Goal: Task Accomplishment & Management: Manage account settings

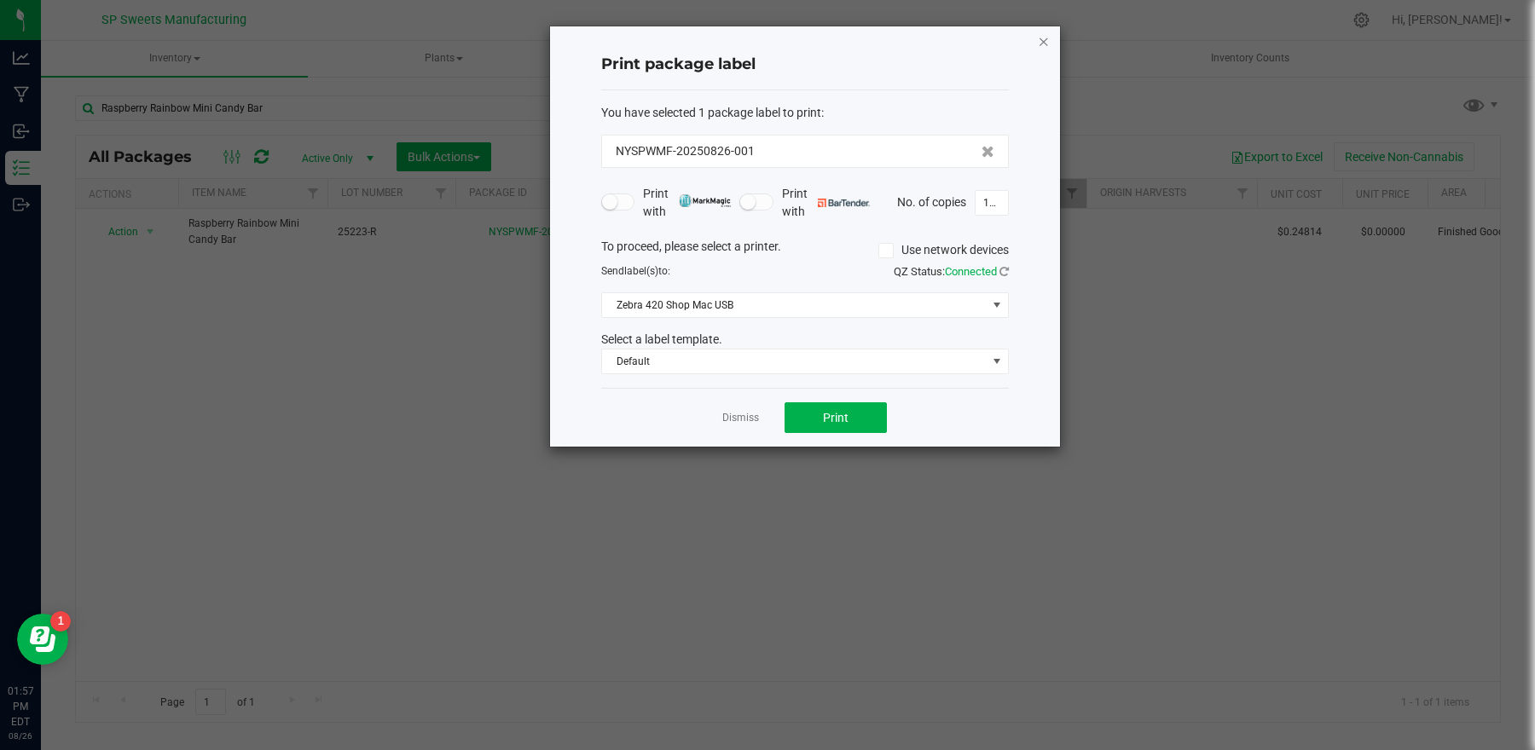
click at [1047, 43] on icon "button" at bounding box center [1044, 41] width 12 height 20
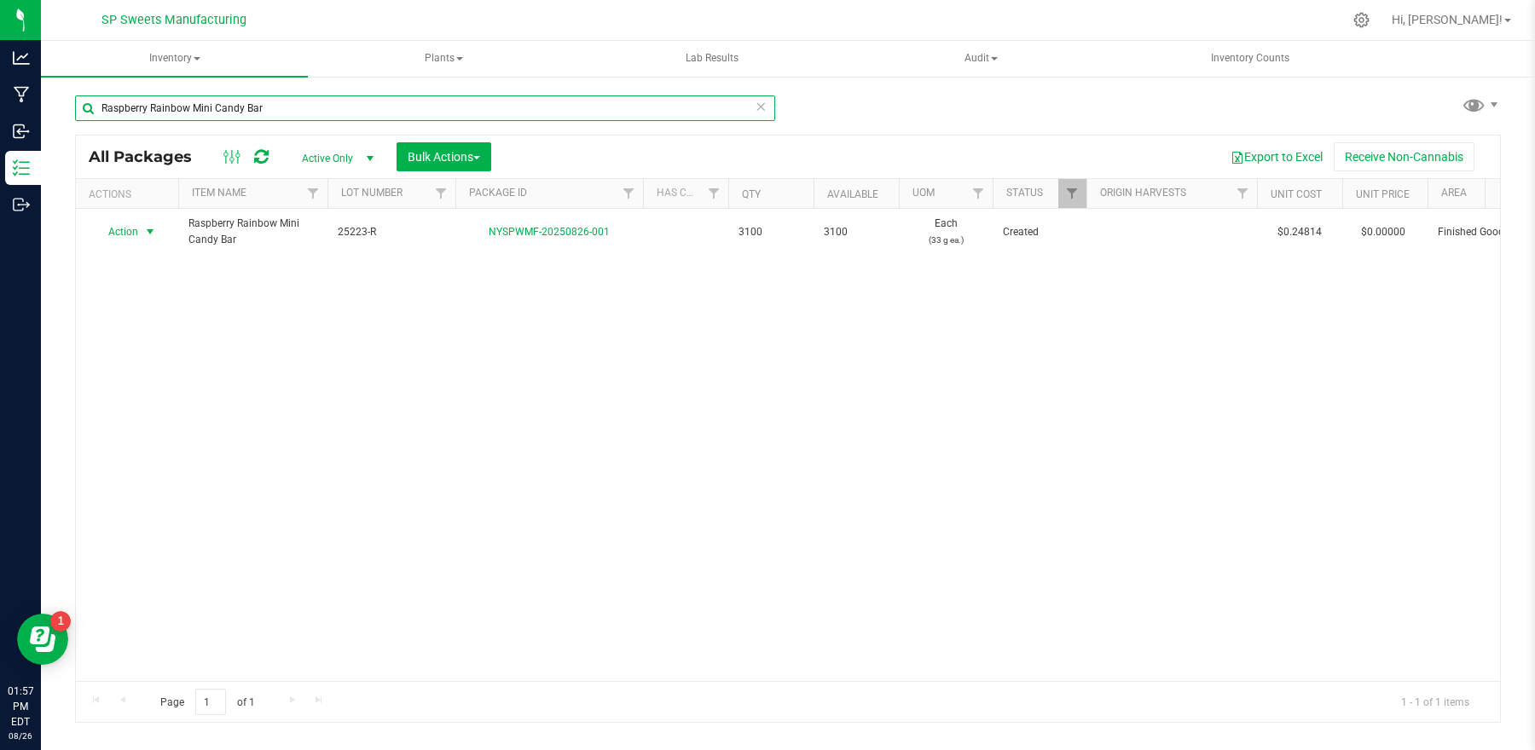
click at [318, 107] on input "Raspberry Rainbow Mini Candy Bar" at bounding box center [425, 109] width 700 height 26
click at [762, 108] on icon at bounding box center [761, 106] width 12 height 20
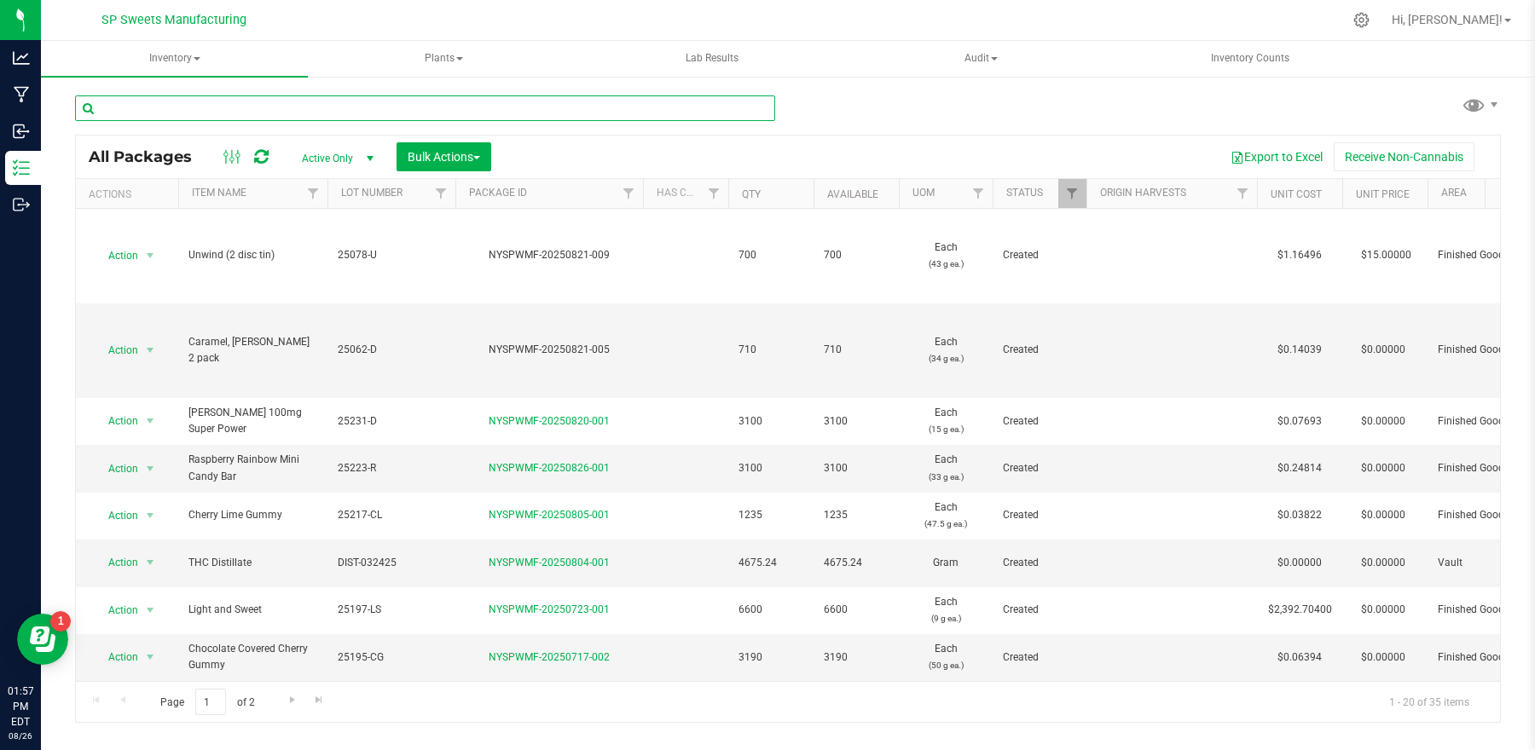
click at [280, 110] on input "text" at bounding box center [425, 109] width 700 height 26
type input "25231"
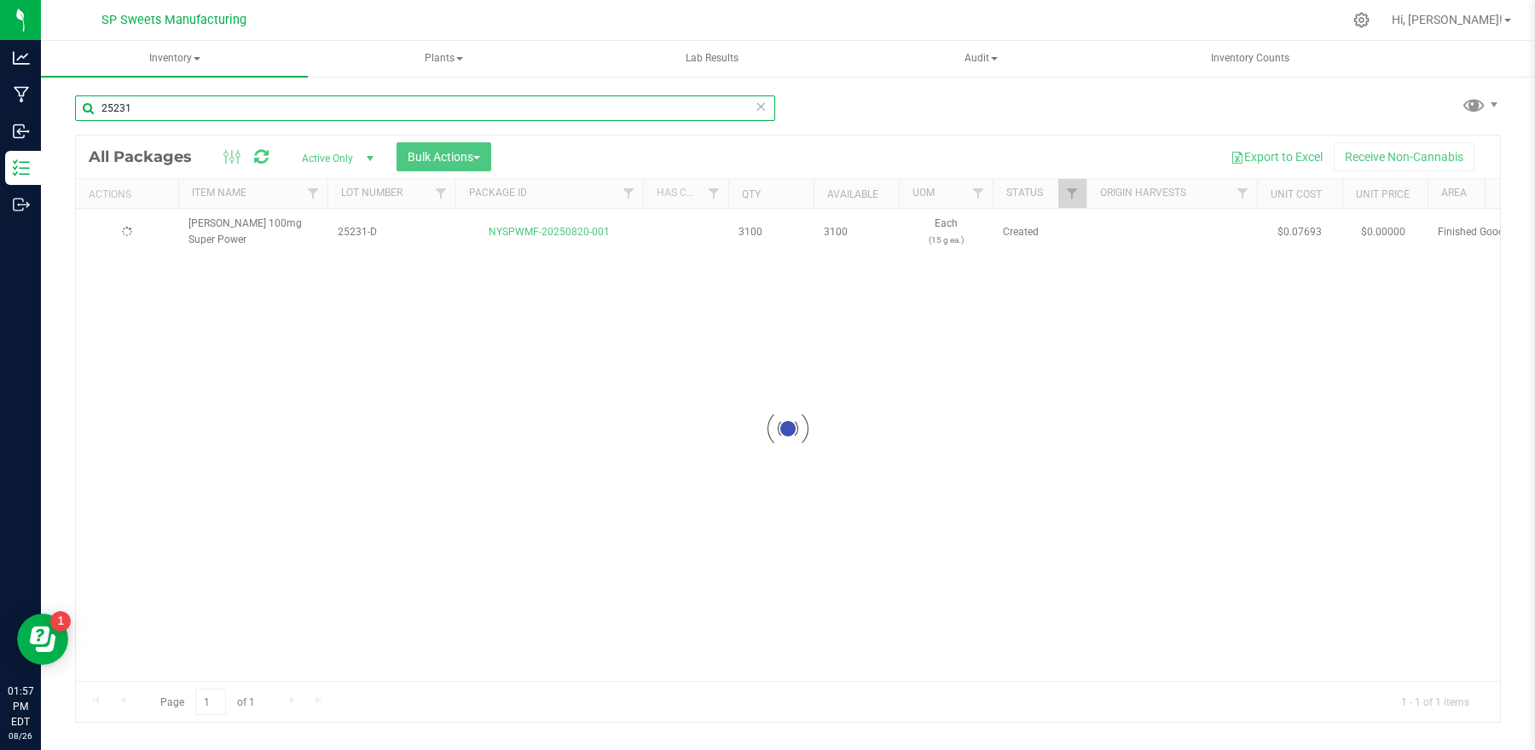
type input "[DATE]"
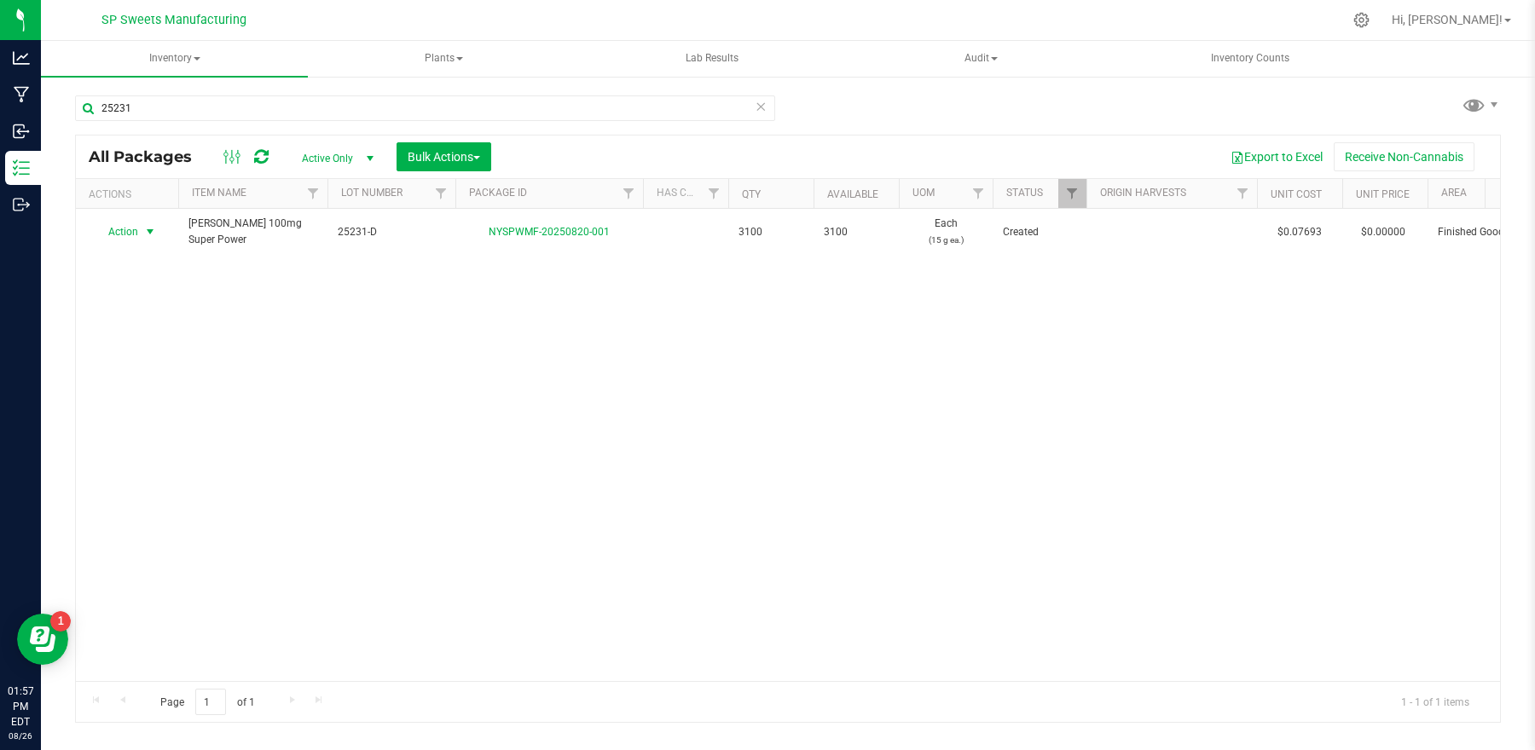
click at [117, 237] on span "Action" at bounding box center [116, 232] width 46 height 24
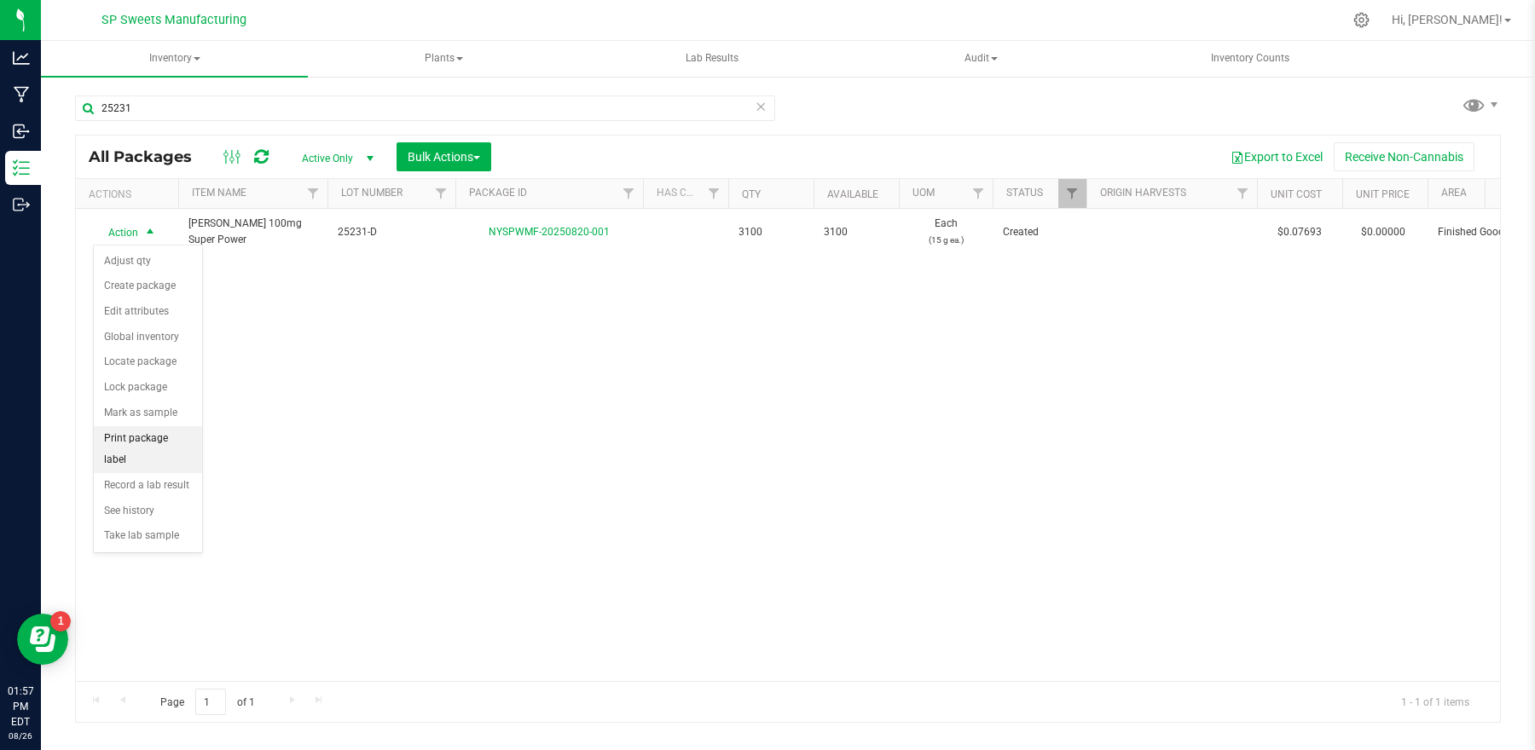
click at [139, 444] on li "Print package label" at bounding box center [148, 449] width 108 height 47
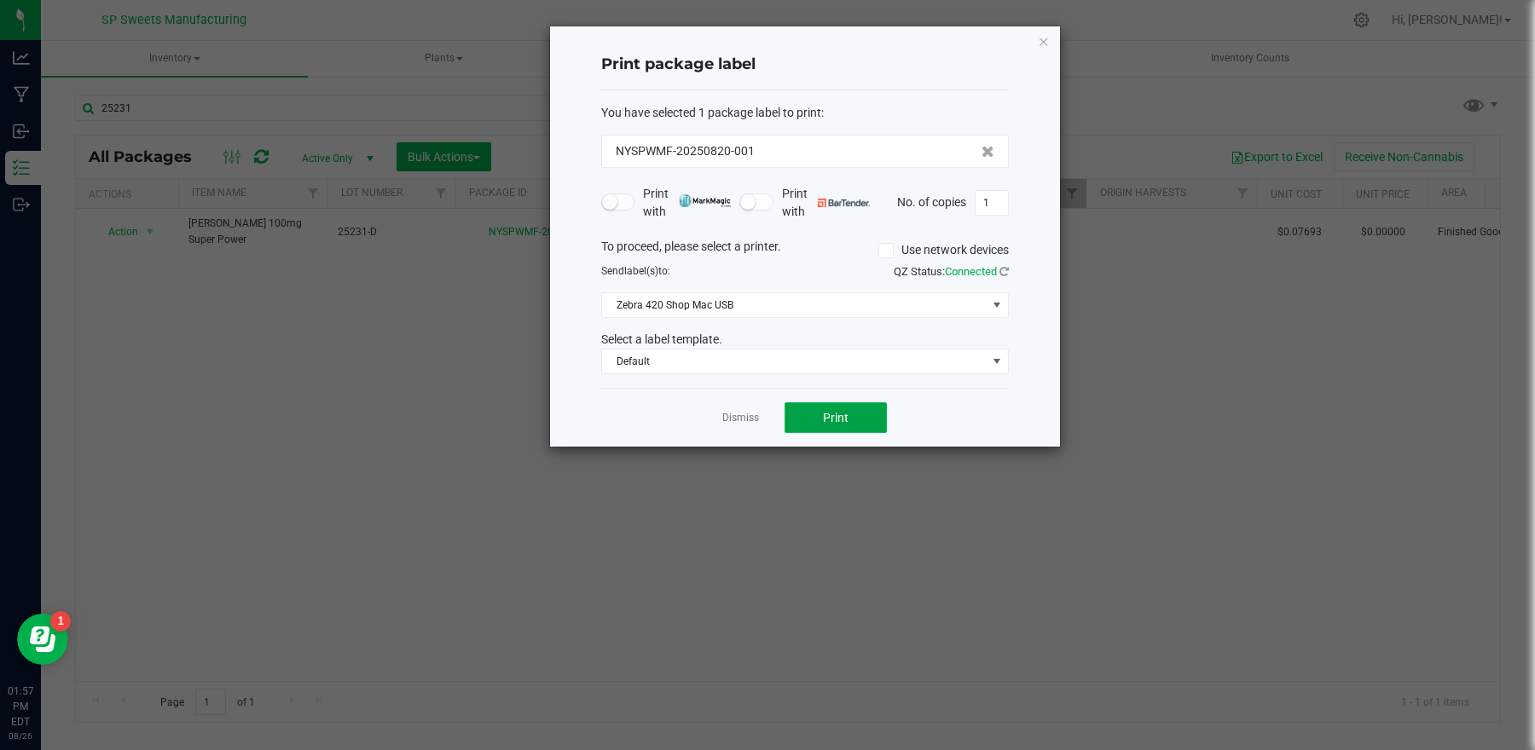
click at [841, 412] on span "Print" at bounding box center [836, 418] width 26 height 14
click at [1001, 204] on input "1" at bounding box center [992, 203] width 32 height 24
type input "250"
click at [841, 413] on span "Print" at bounding box center [836, 418] width 26 height 14
click at [1044, 43] on icon "button" at bounding box center [1044, 41] width 12 height 20
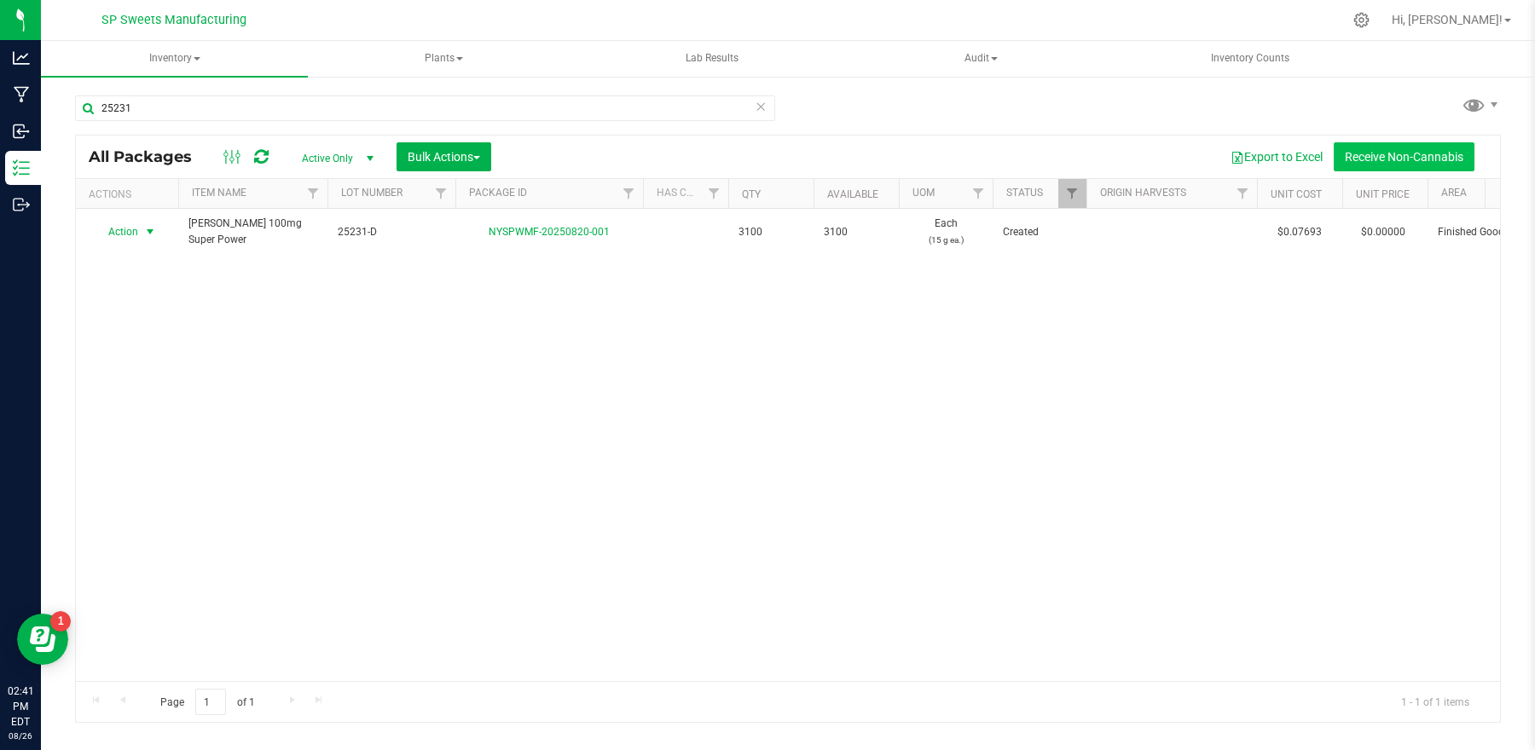
click at [1398, 161] on button "Receive Non-Cannabis" at bounding box center [1404, 156] width 141 height 29
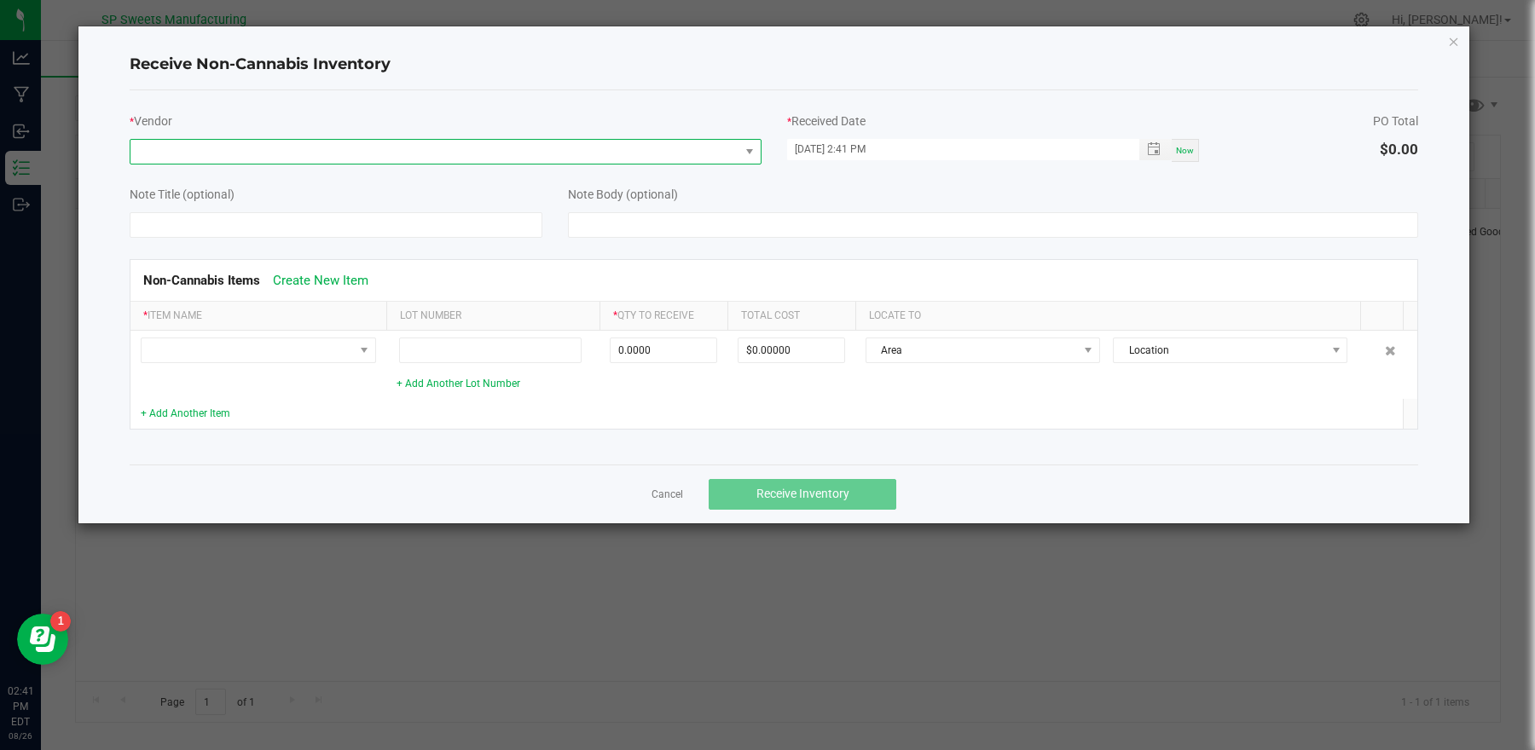
click at [297, 153] on span at bounding box center [434, 152] width 609 height 24
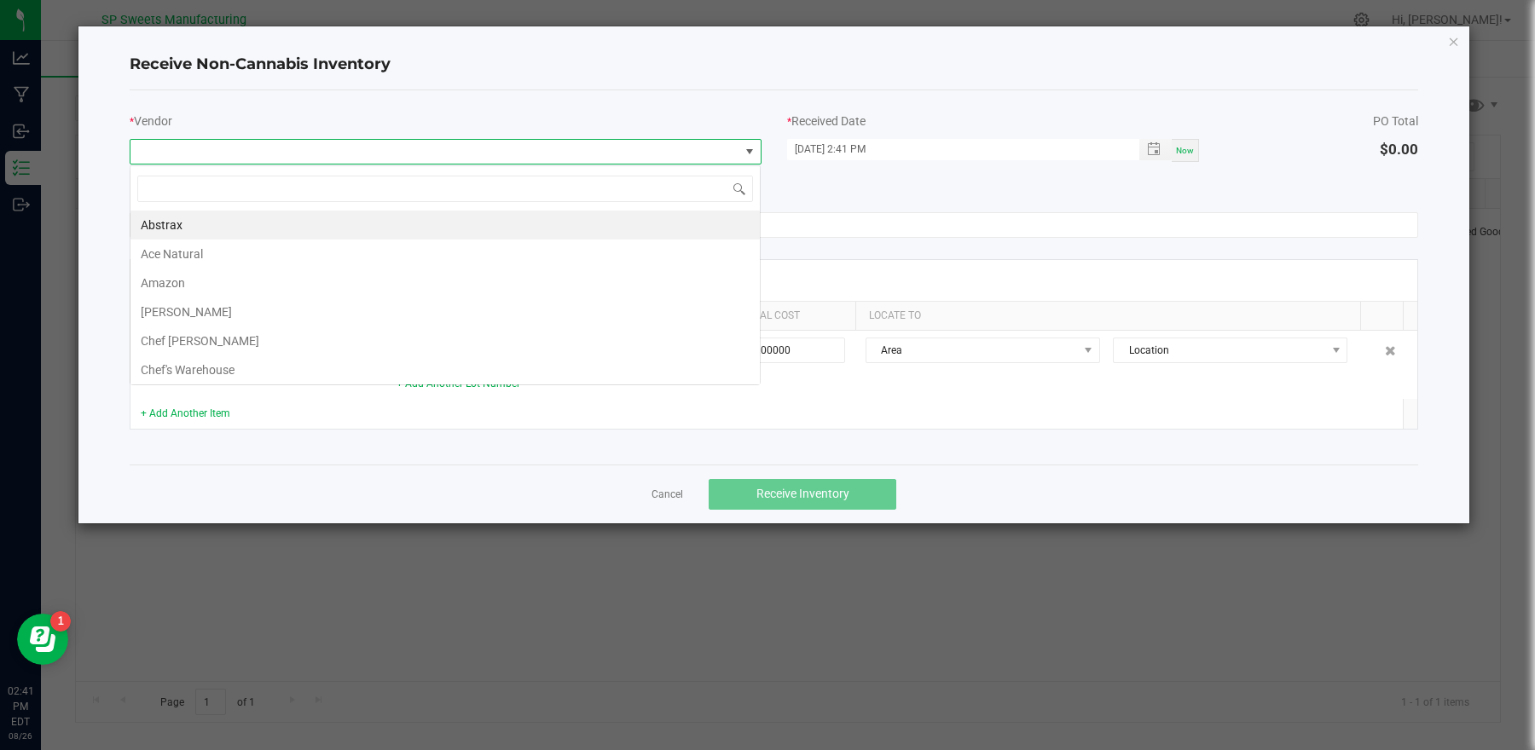
scroll to position [26, 632]
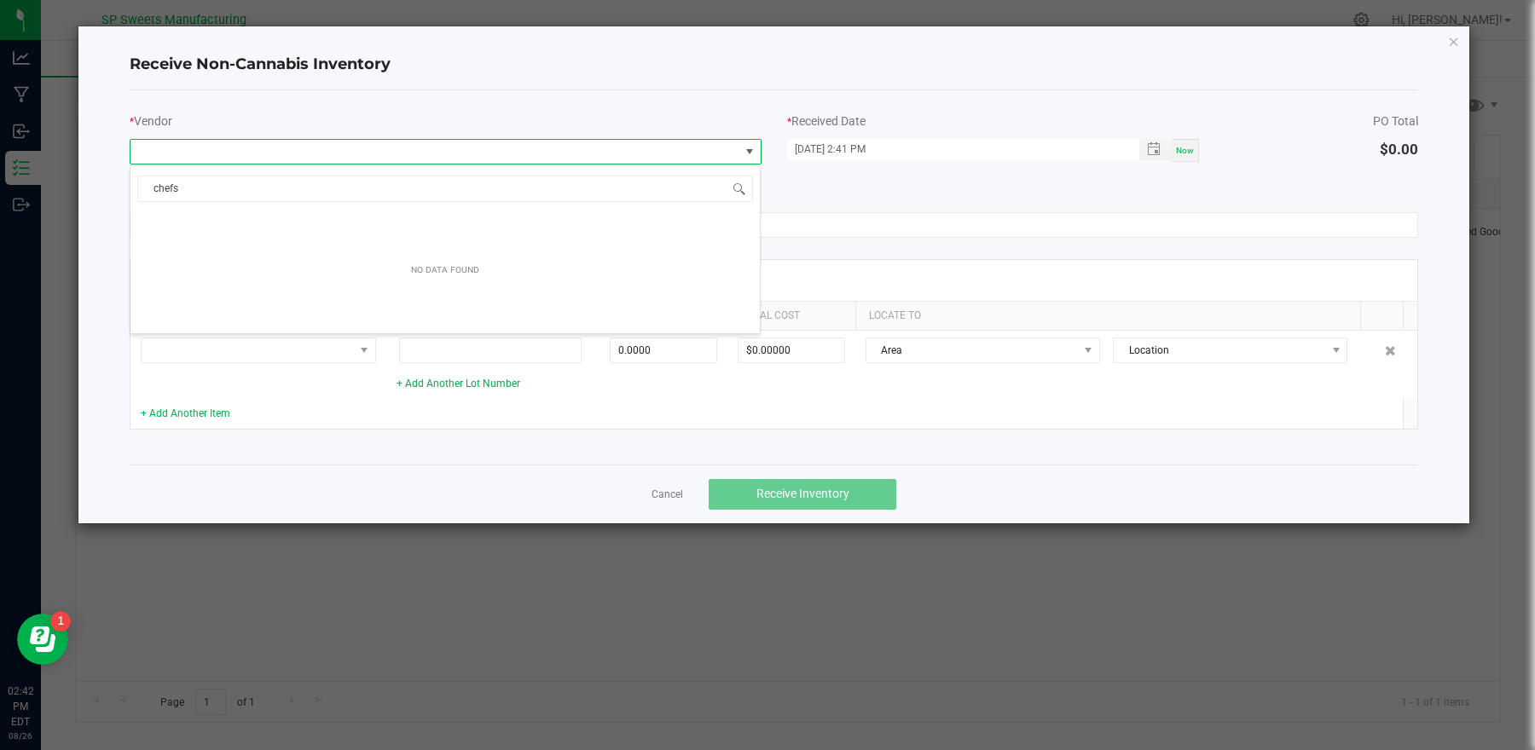
type input "chef"
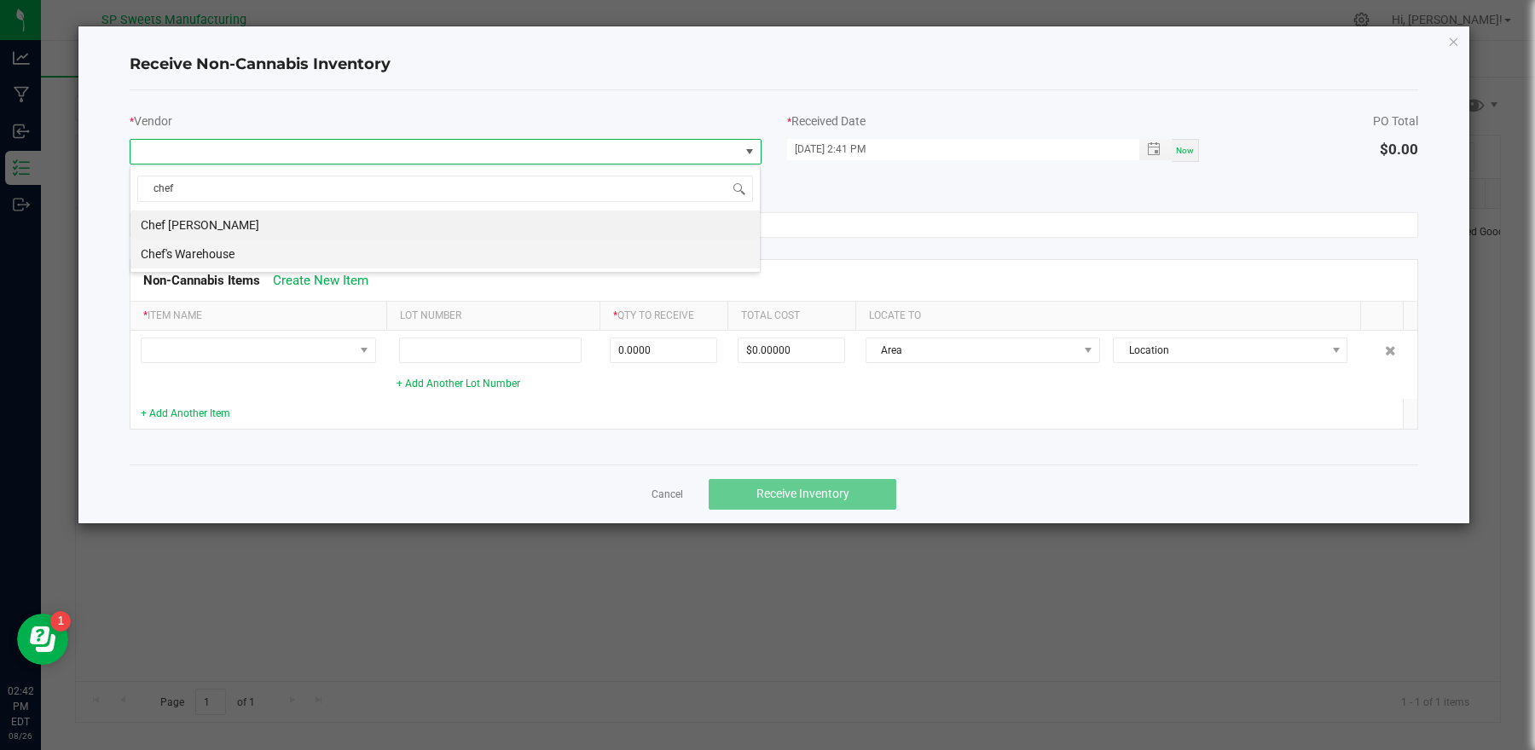
click at [174, 242] on li "Chef's Warehouse" at bounding box center [444, 254] width 629 height 29
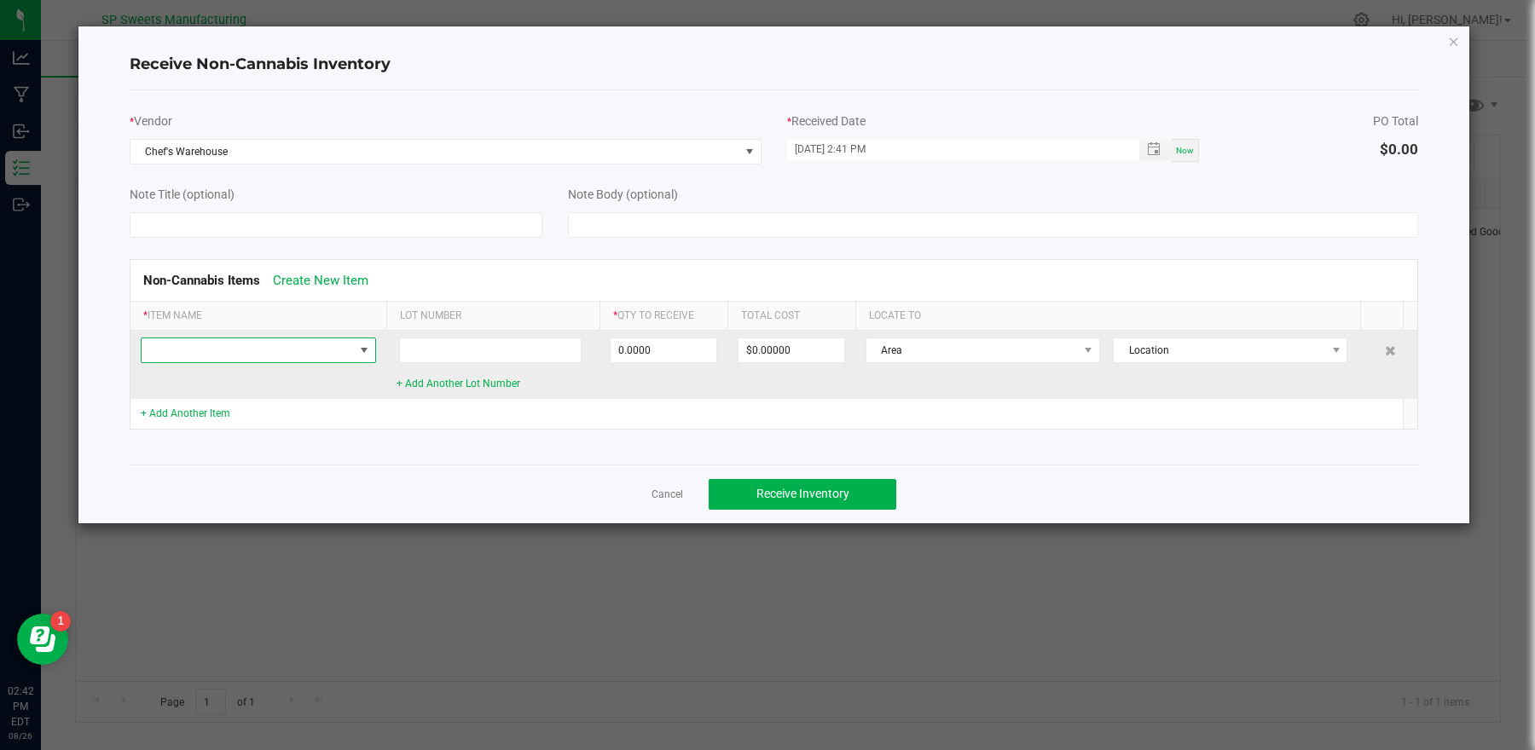
click at [217, 356] on span at bounding box center [248, 351] width 212 height 24
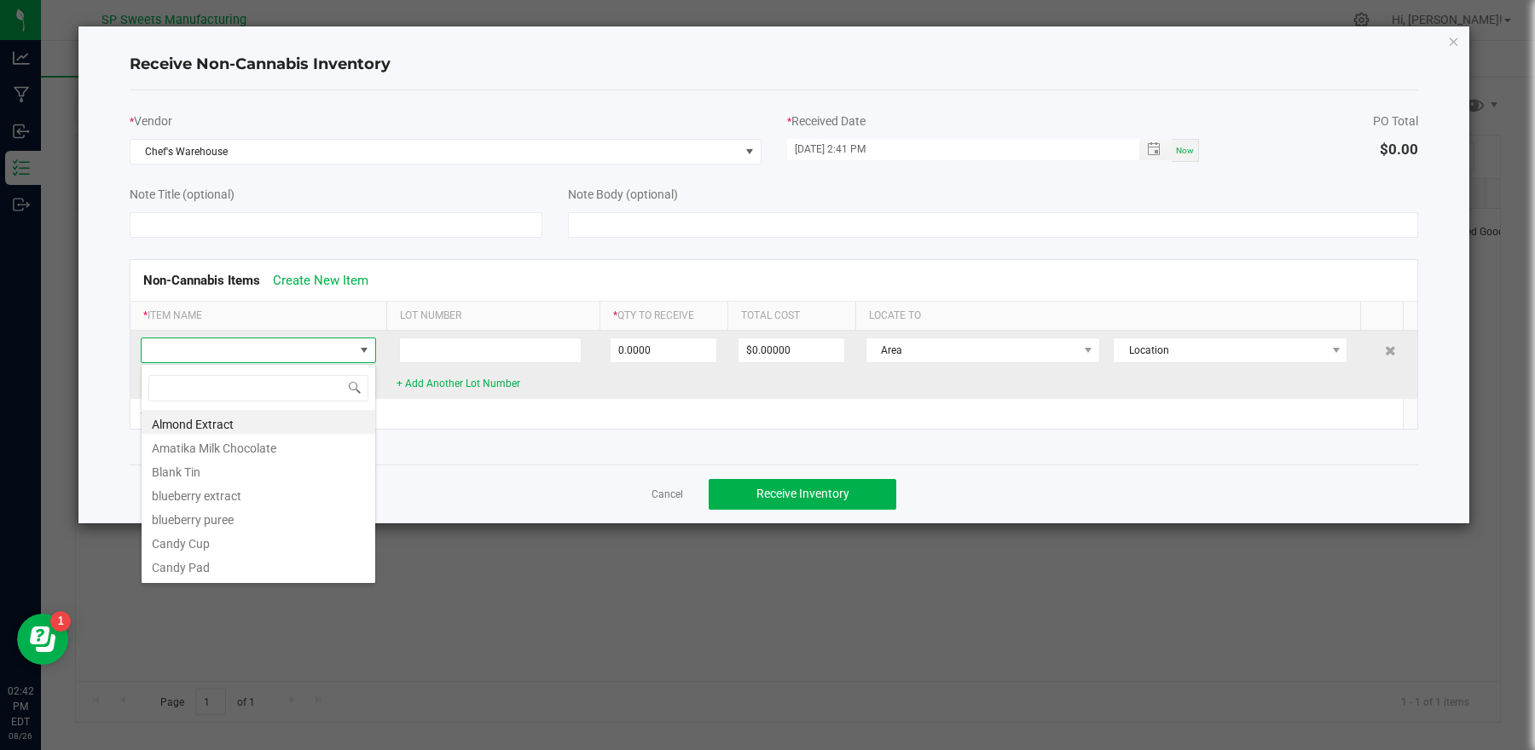
scroll to position [26, 235]
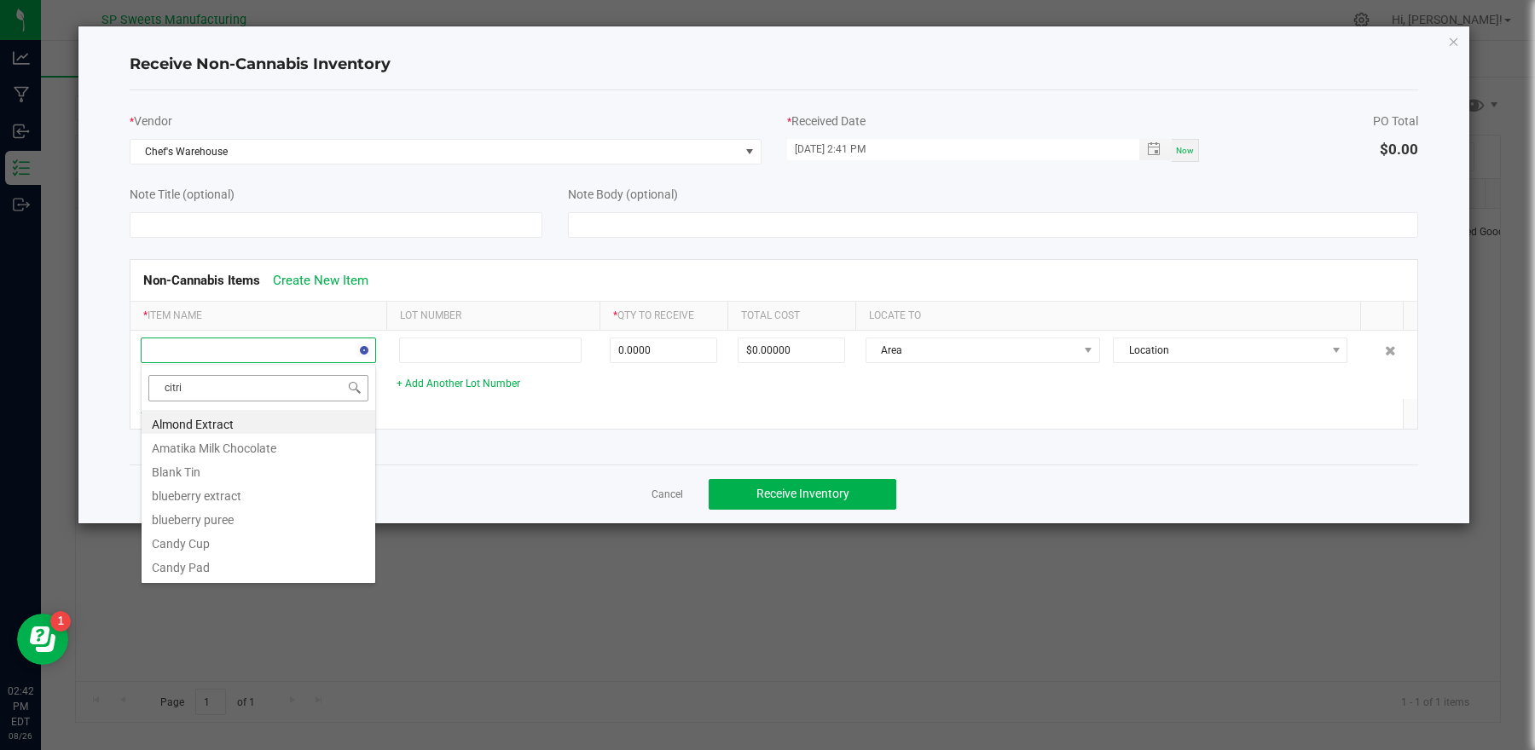
type input "citric"
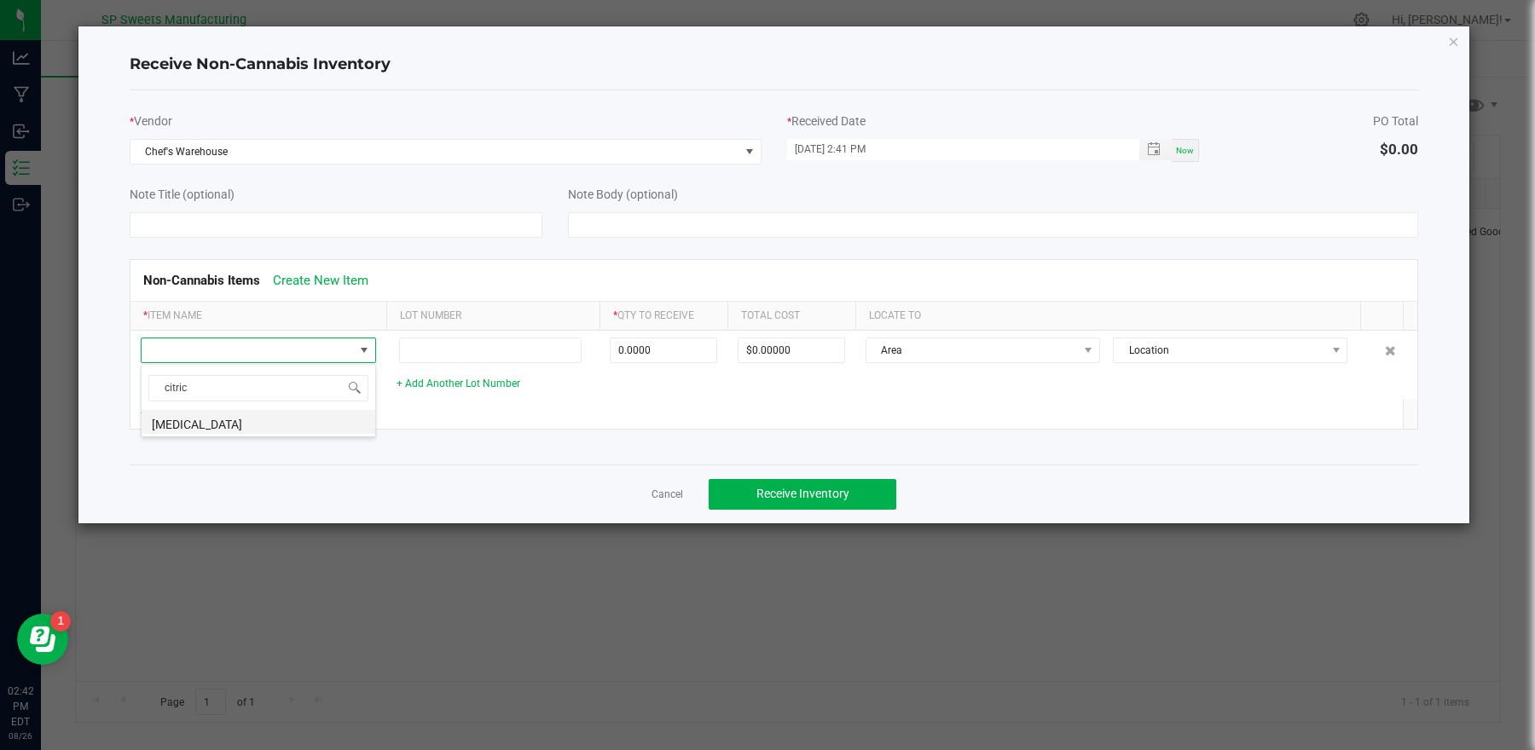
click at [207, 418] on li "[MEDICAL_DATA]" at bounding box center [259, 422] width 234 height 24
type input "0.0000 g"
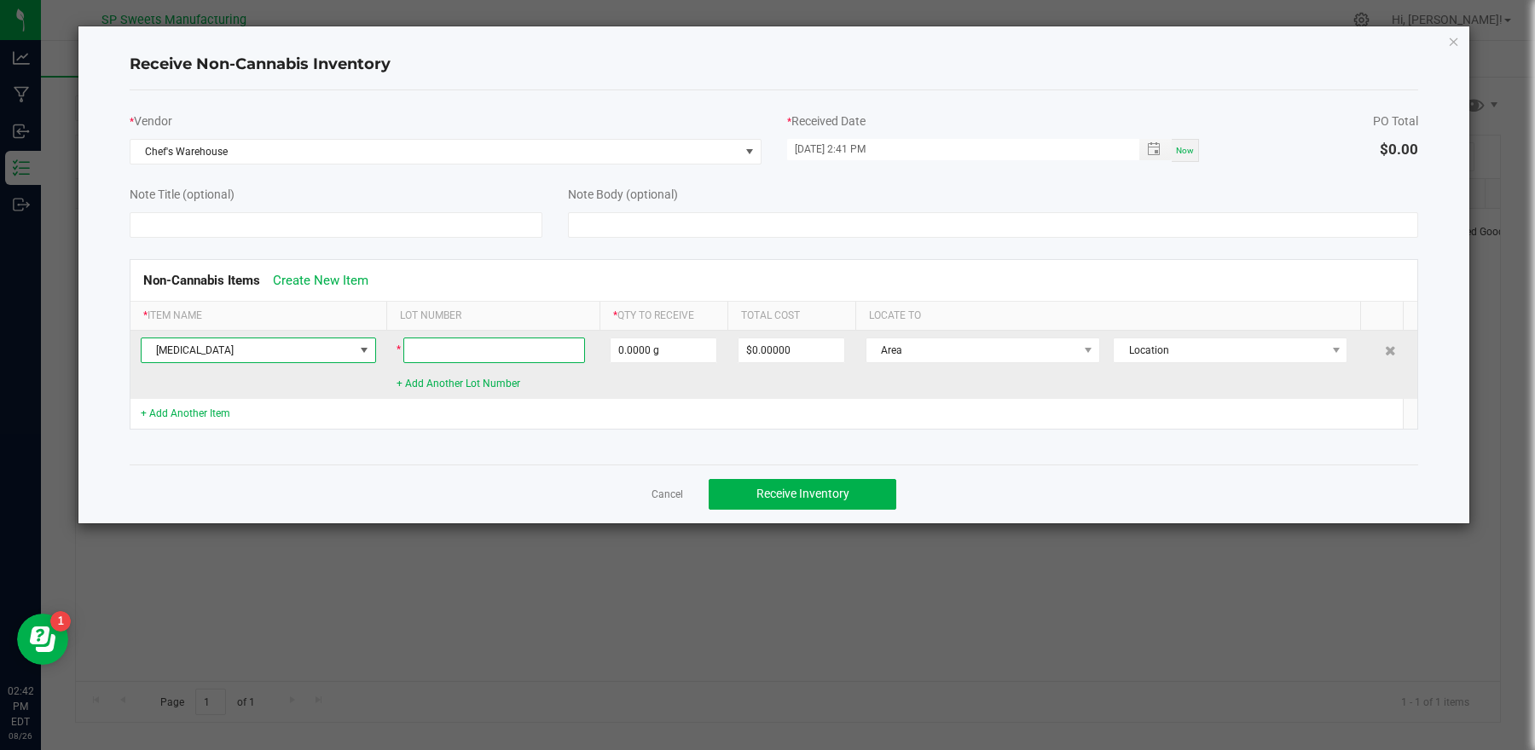
click at [454, 342] on input at bounding box center [494, 351] width 182 height 26
type input "250701"
type input "0"
click at [646, 347] on input "0" at bounding box center [664, 351] width 106 height 24
type input "453.0000 g"
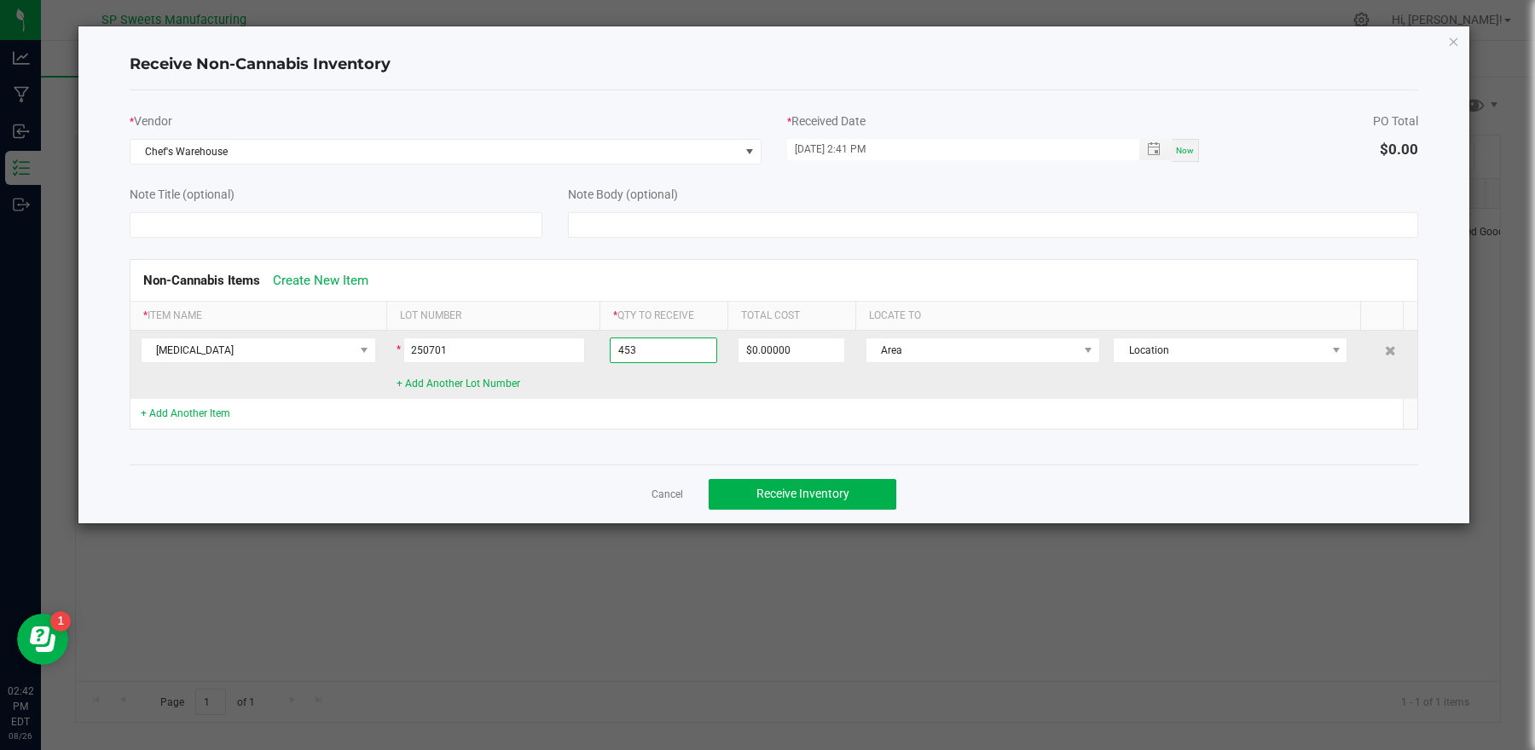
type input "$7.06227"
click at [646, 394] on td "453.0000 g" at bounding box center [663, 365] width 128 height 68
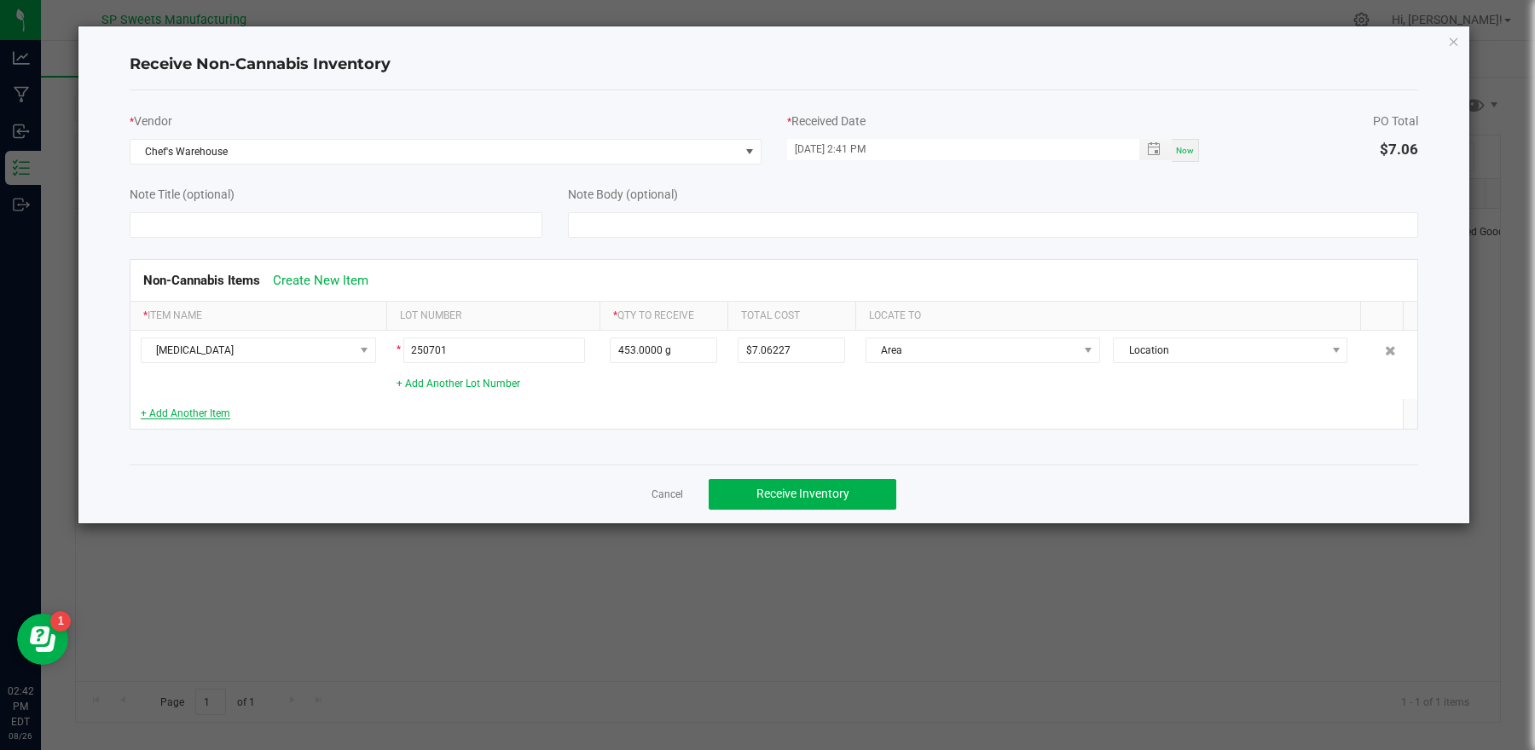
click at [217, 416] on link "+ Add Another Item" at bounding box center [186, 414] width 90 height 12
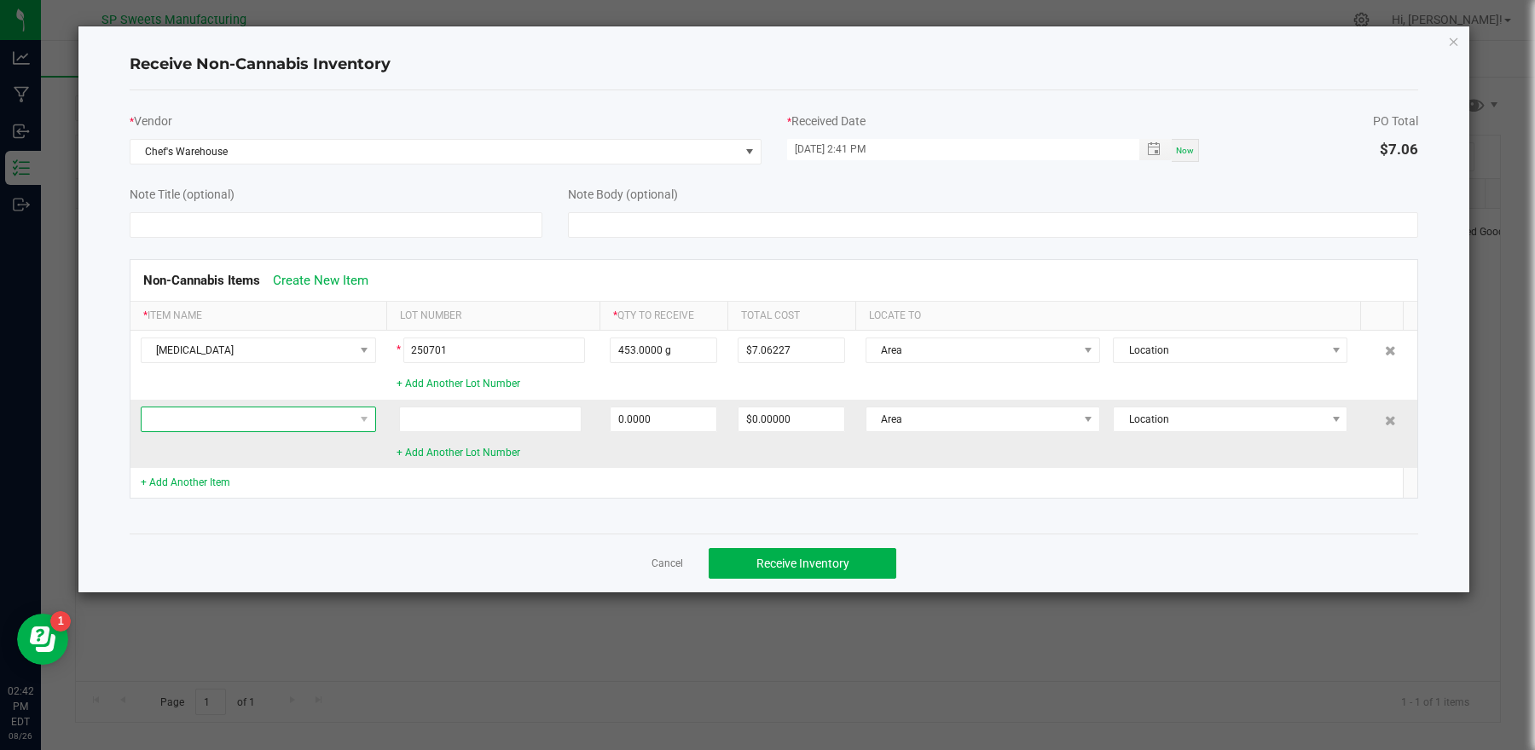
click at [303, 426] on span at bounding box center [248, 420] width 212 height 24
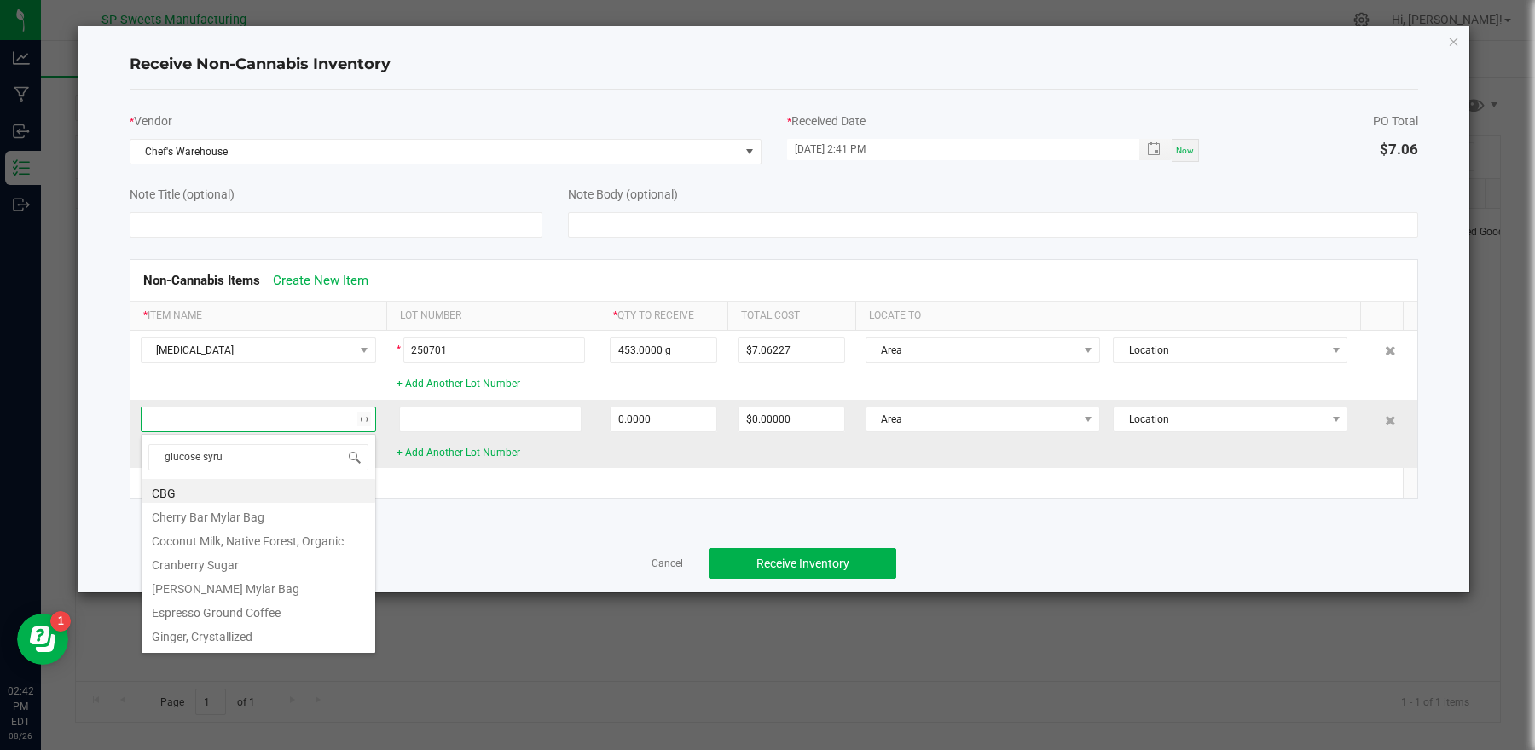
type input "glucose syrup"
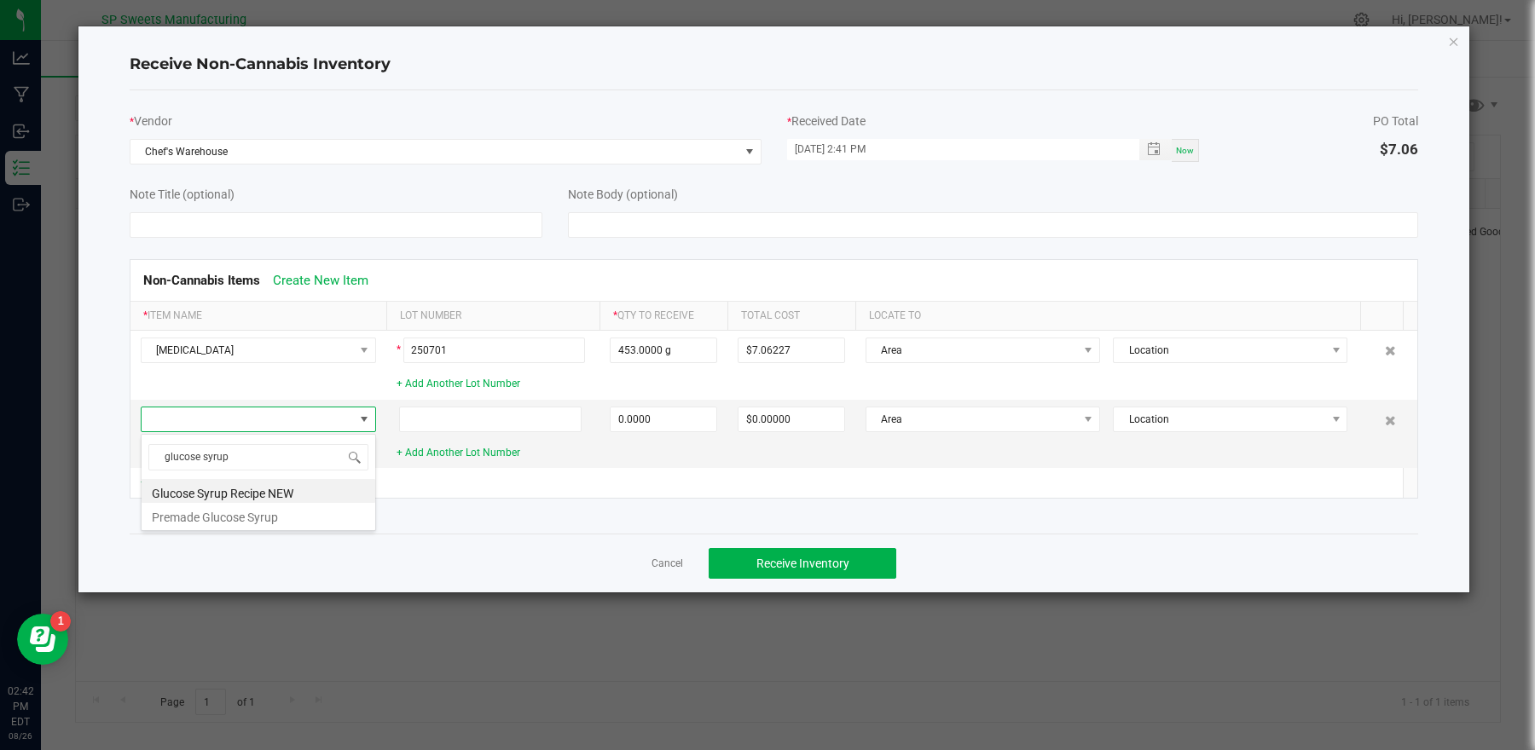
drag, startPoint x: 278, startPoint y: 510, endPoint x: 295, endPoint y: 507, distance: 17.4
click at [277, 511] on li "Premade Glucose Syrup" at bounding box center [259, 515] width 234 height 24
type input "0.0000 g"
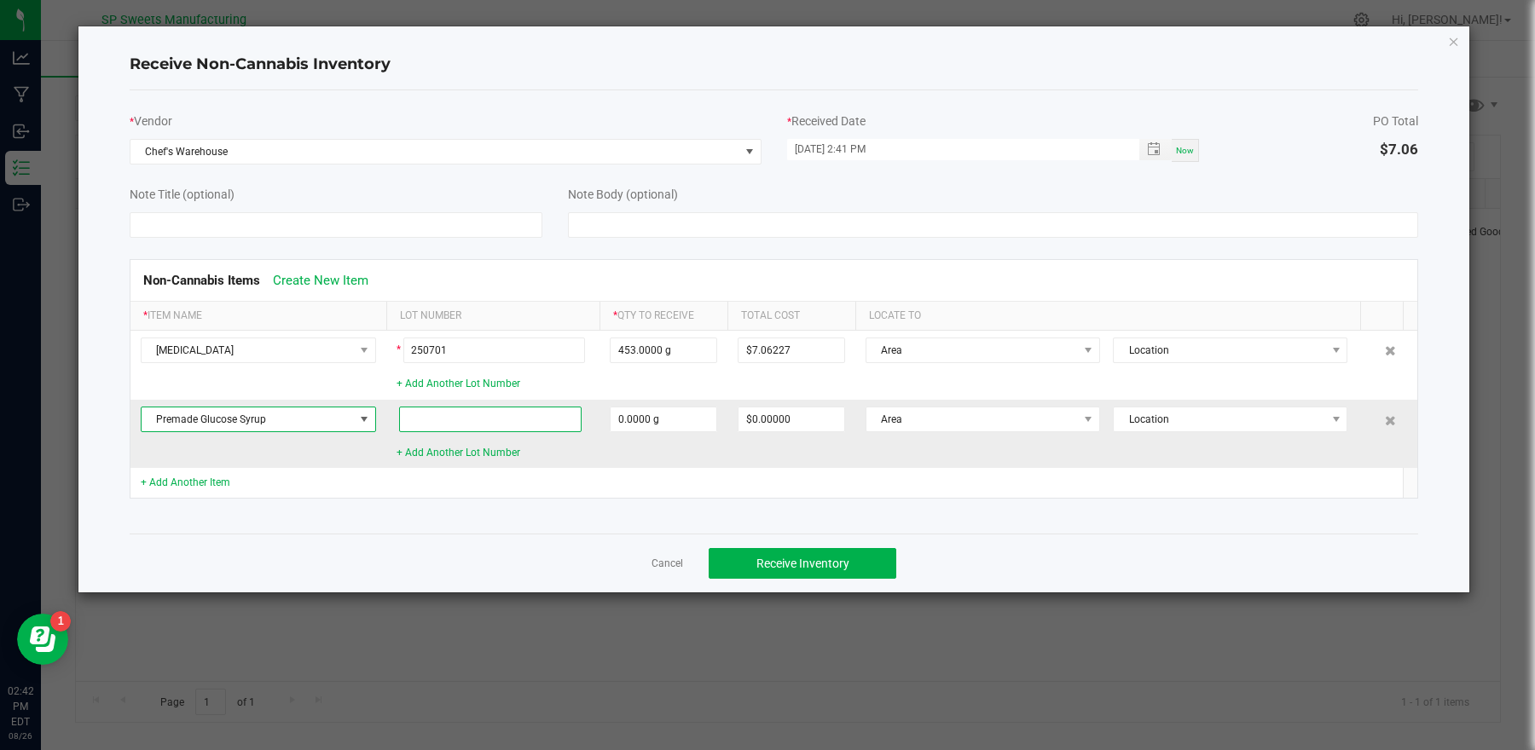
click at [438, 426] on input at bounding box center [490, 420] width 183 height 26
type input "0001853638"
type input "0"
click at [655, 426] on input "0" at bounding box center [664, 420] width 106 height 24
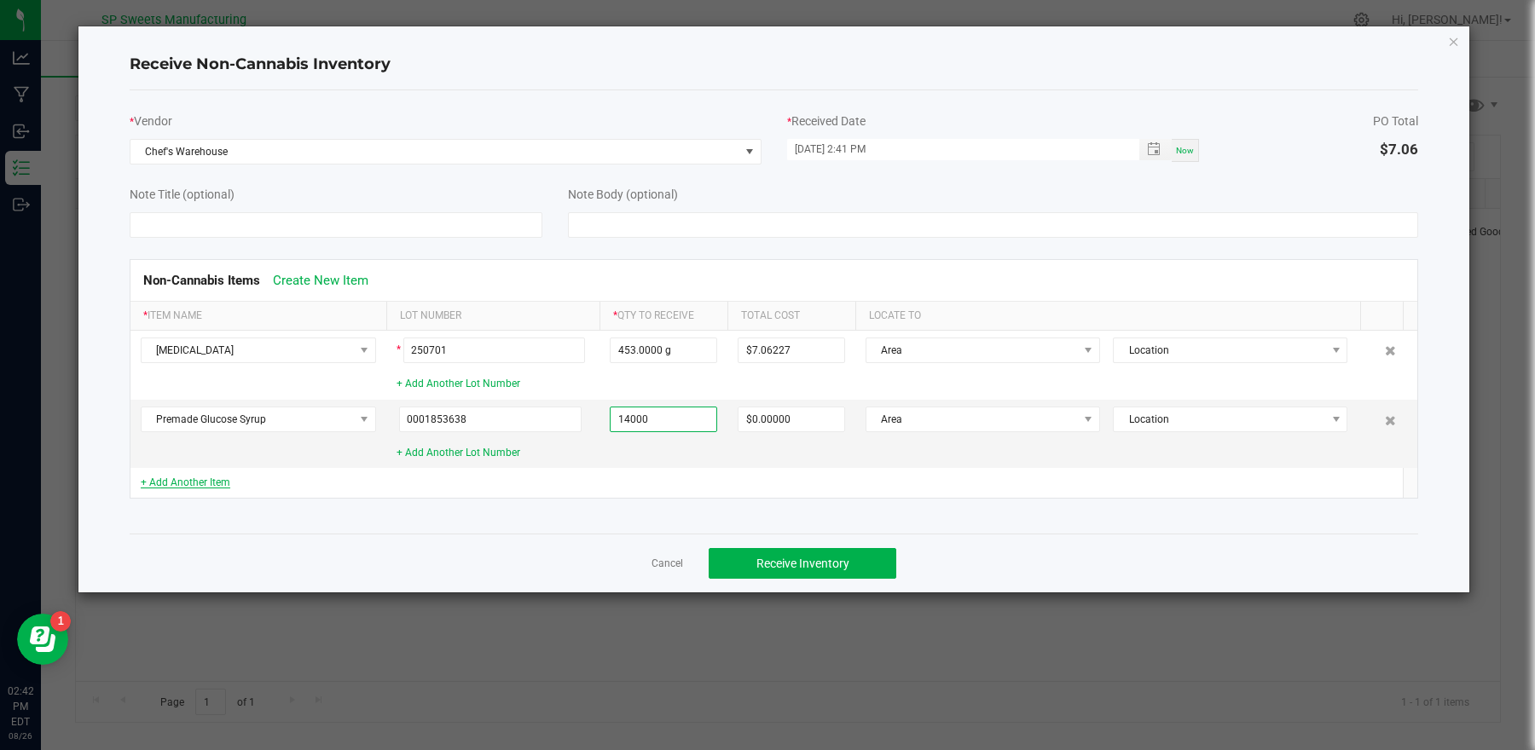
type input "14000.0000 g"
click at [202, 486] on link "+ Add Another Item" at bounding box center [186, 483] width 90 height 12
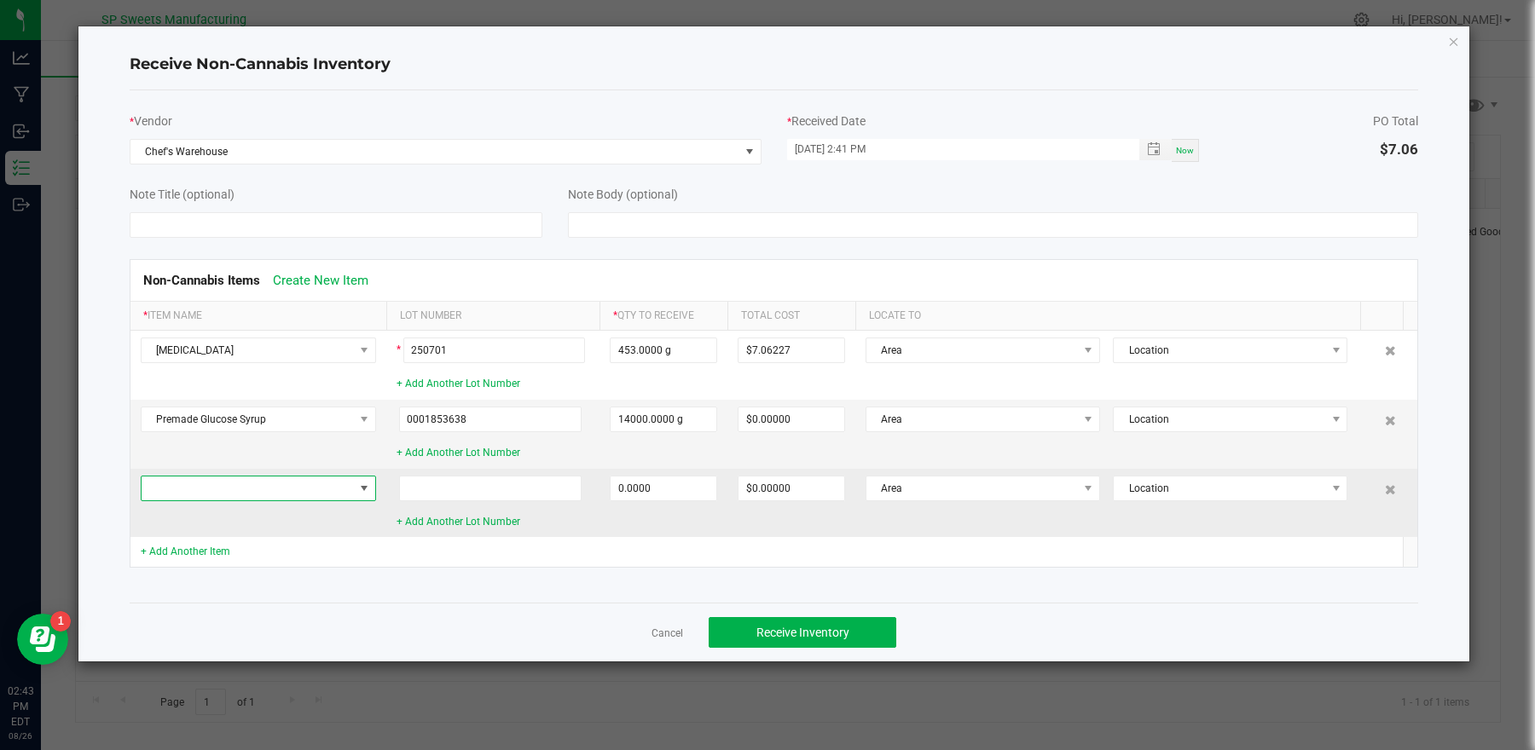
click at [262, 489] on span at bounding box center [248, 489] width 212 height 24
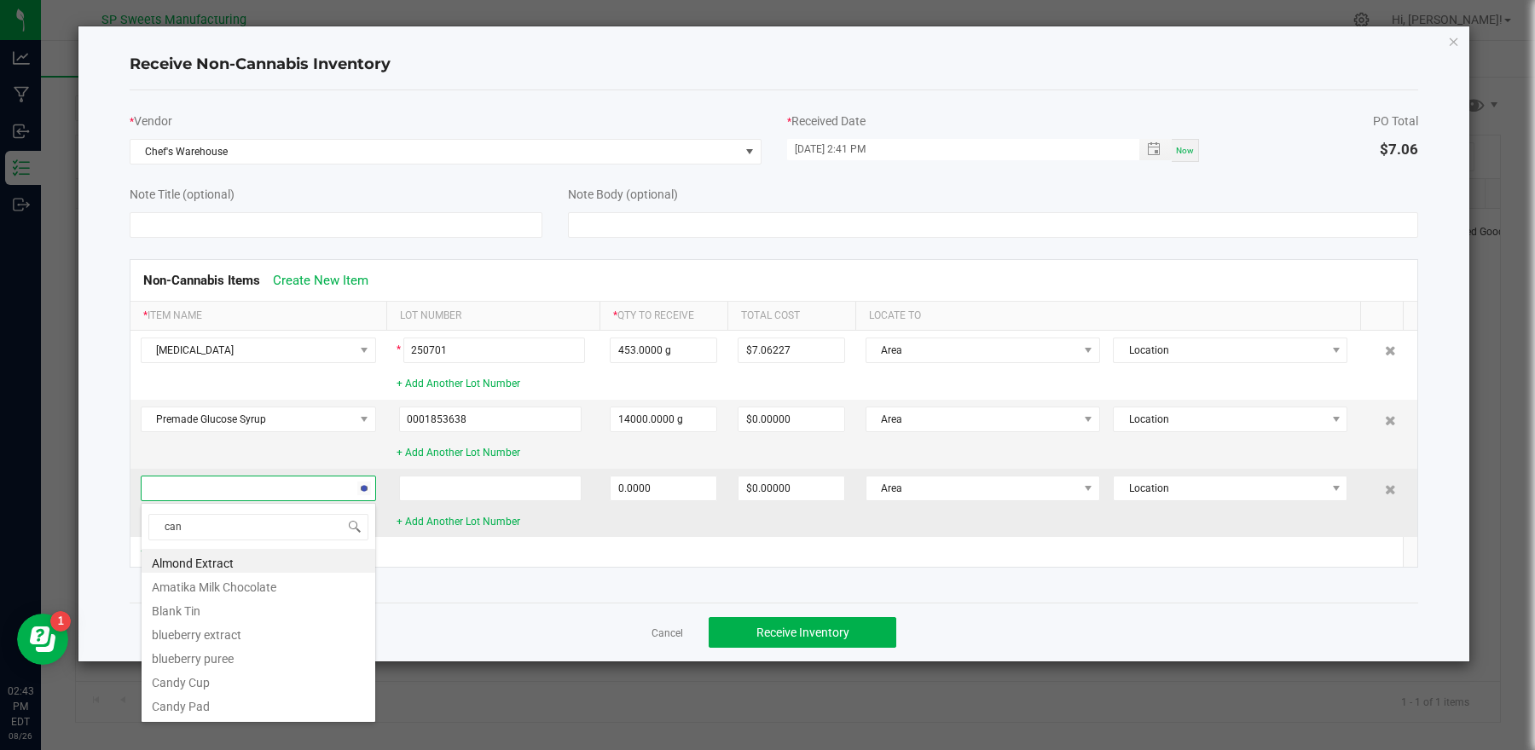
type input "cane"
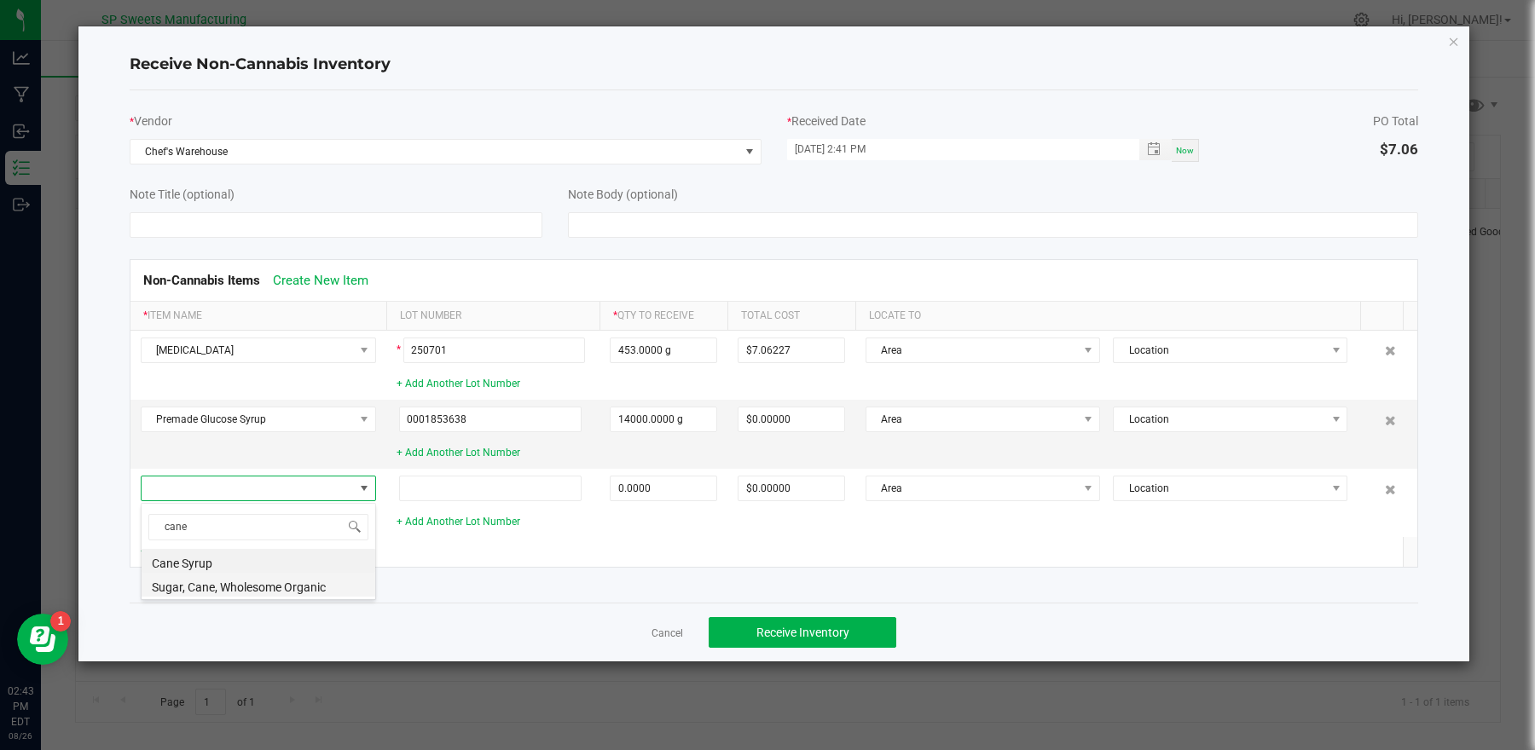
click at [246, 592] on li "Sugar, Cane, Wholesome Organic" at bounding box center [259, 585] width 234 height 24
type input "0.0000 g"
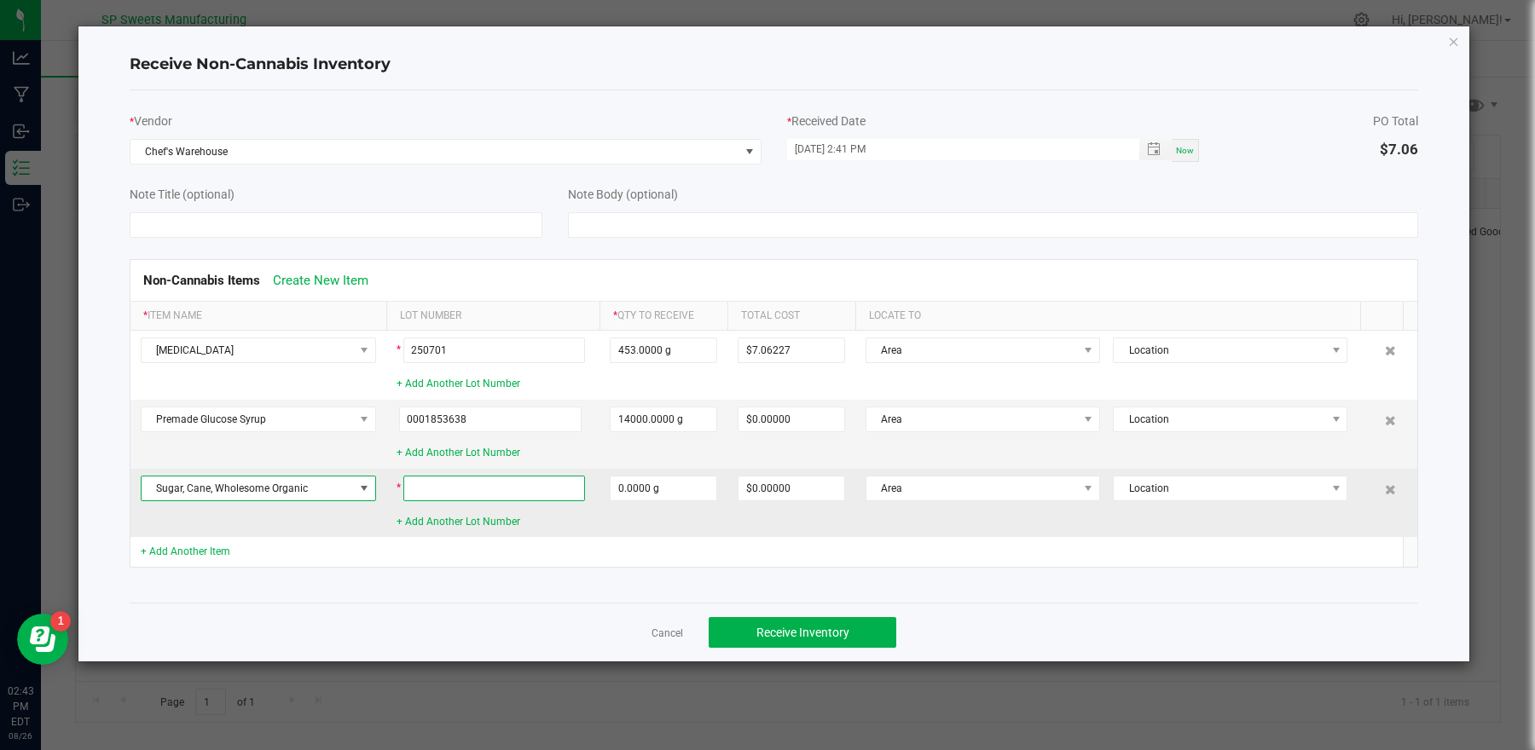
click at [442, 499] on input at bounding box center [494, 489] width 182 height 26
type input "25098GA"
type input "0"
click at [663, 491] on input "0" at bounding box center [664, 489] width 106 height 24
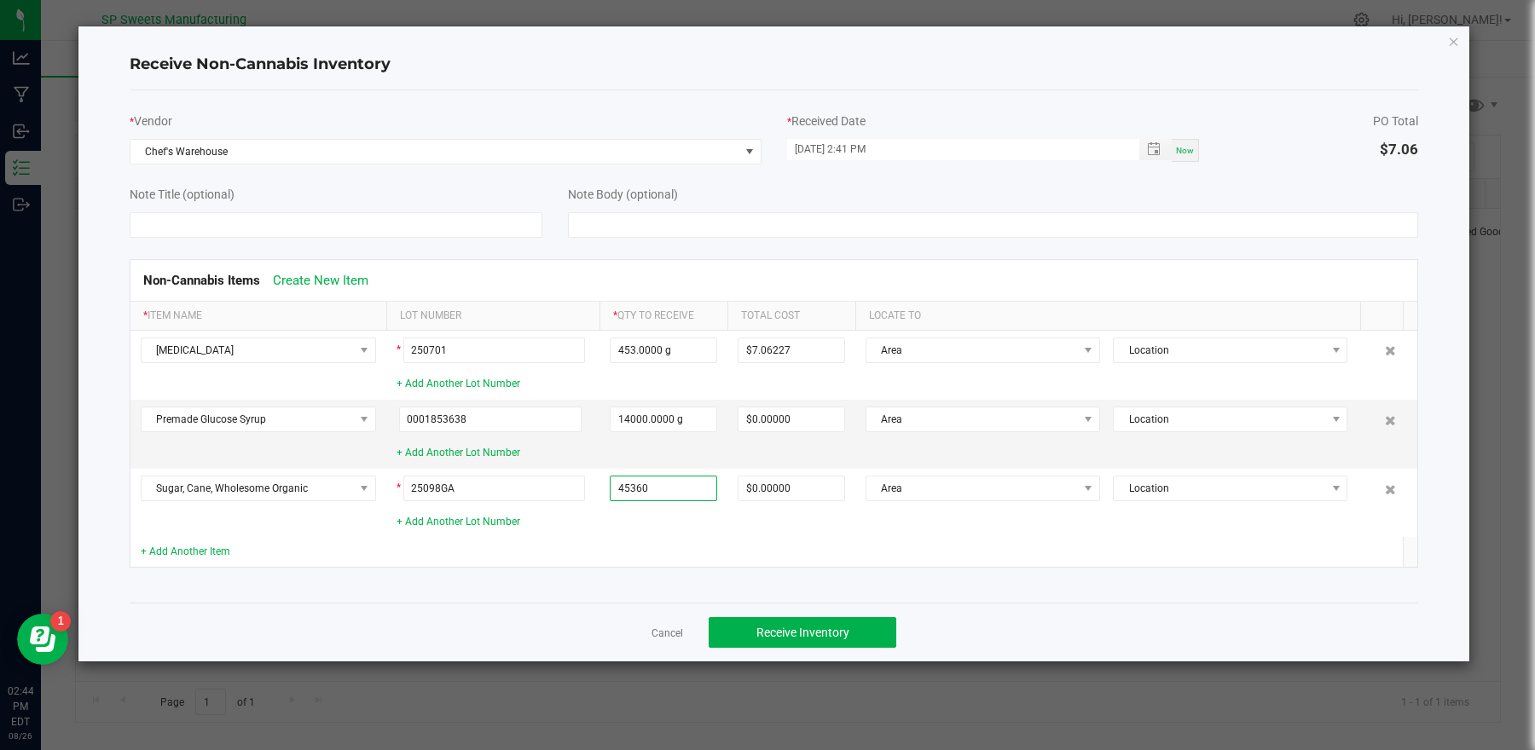
type input "45360.0000 g"
type input "$170.10000"
click at [698, 537] on td at bounding box center [663, 552] width 128 height 30
click at [212, 558] on link "+ Add Another Item" at bounding box center [186, 552] width 90 height 12
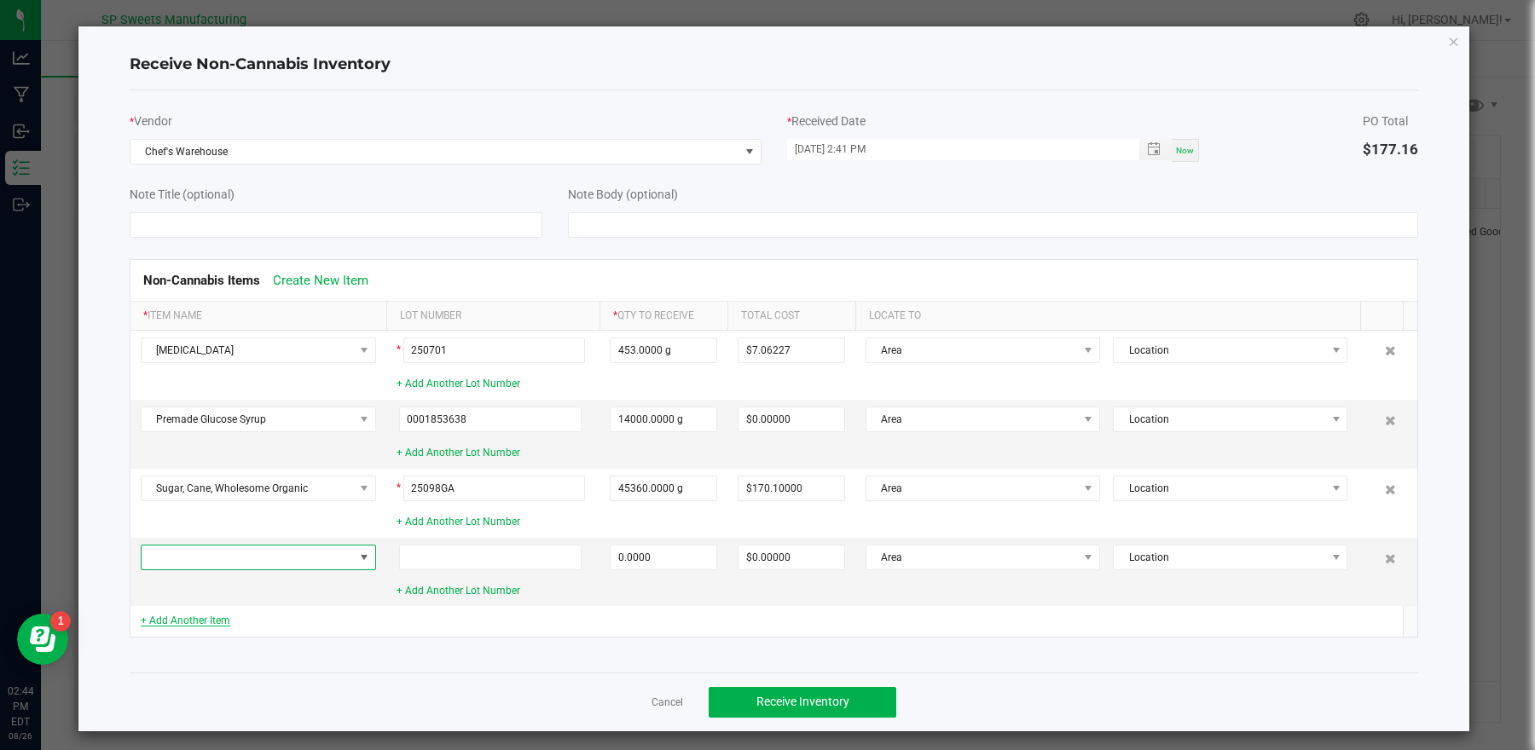
click at [191, 559] on span at bounding box center [248, 558] width 212 height 24
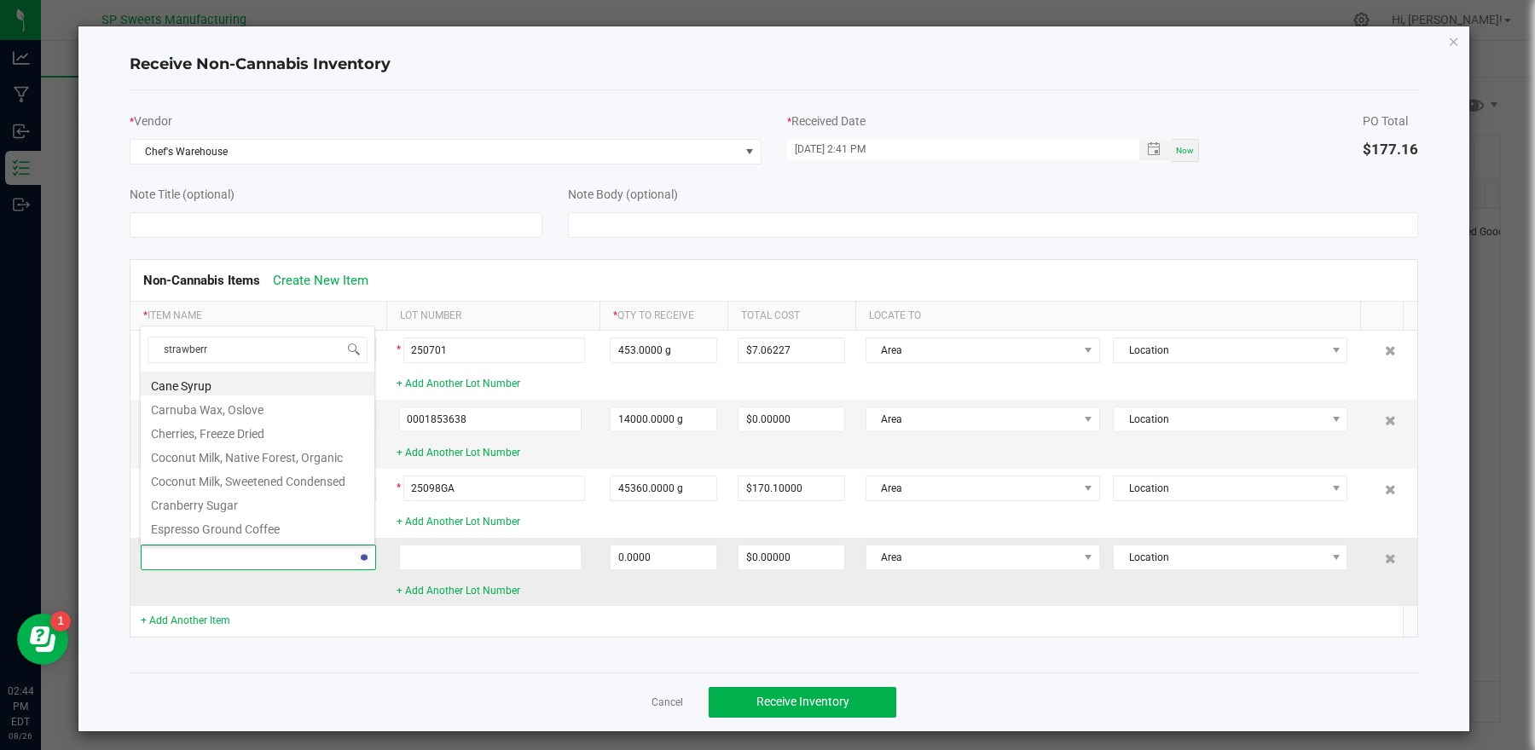
type input "strawberry"
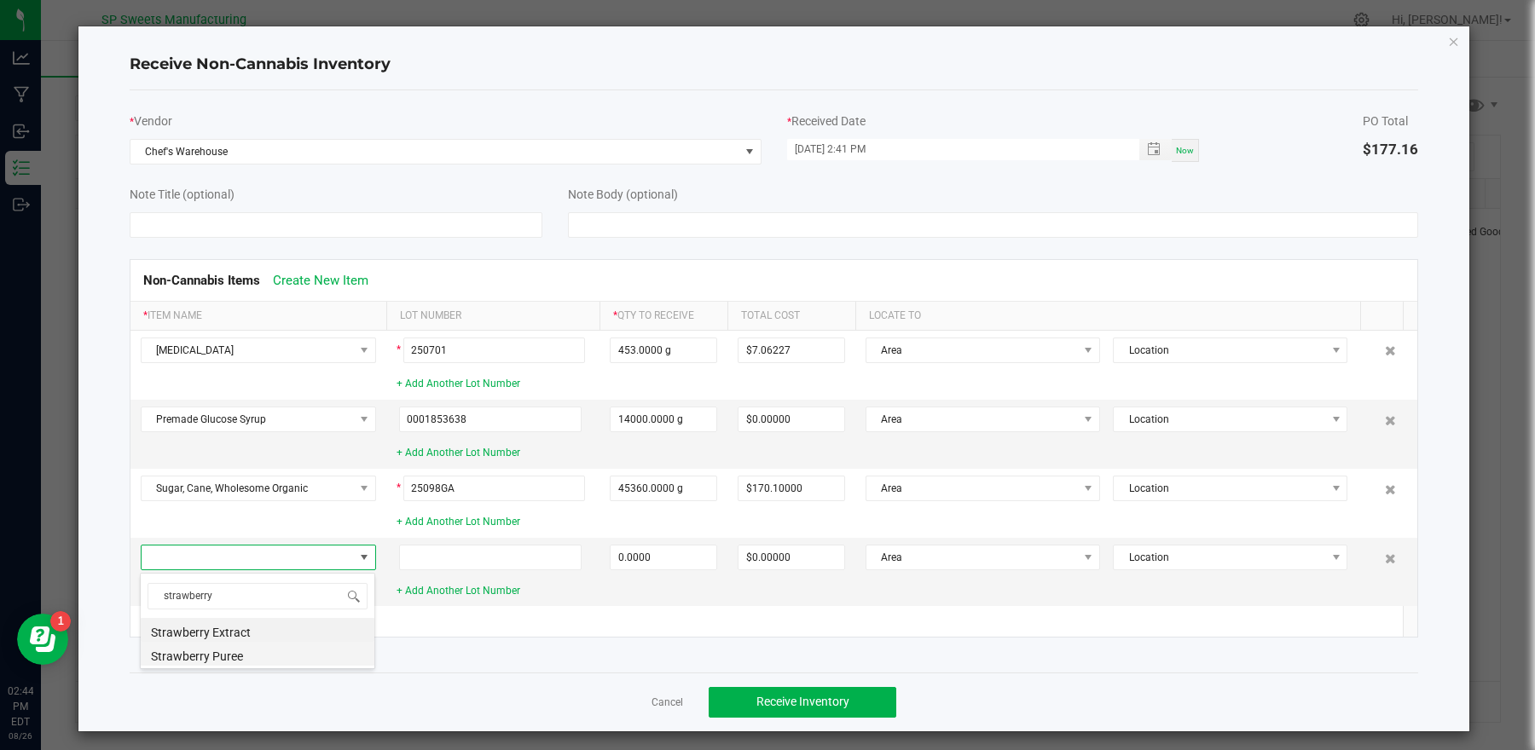
click at [206, 663] on li "Strawberry Puree" at bounding box center [258, 654] width 234 height 24
type input "0.0000 g"
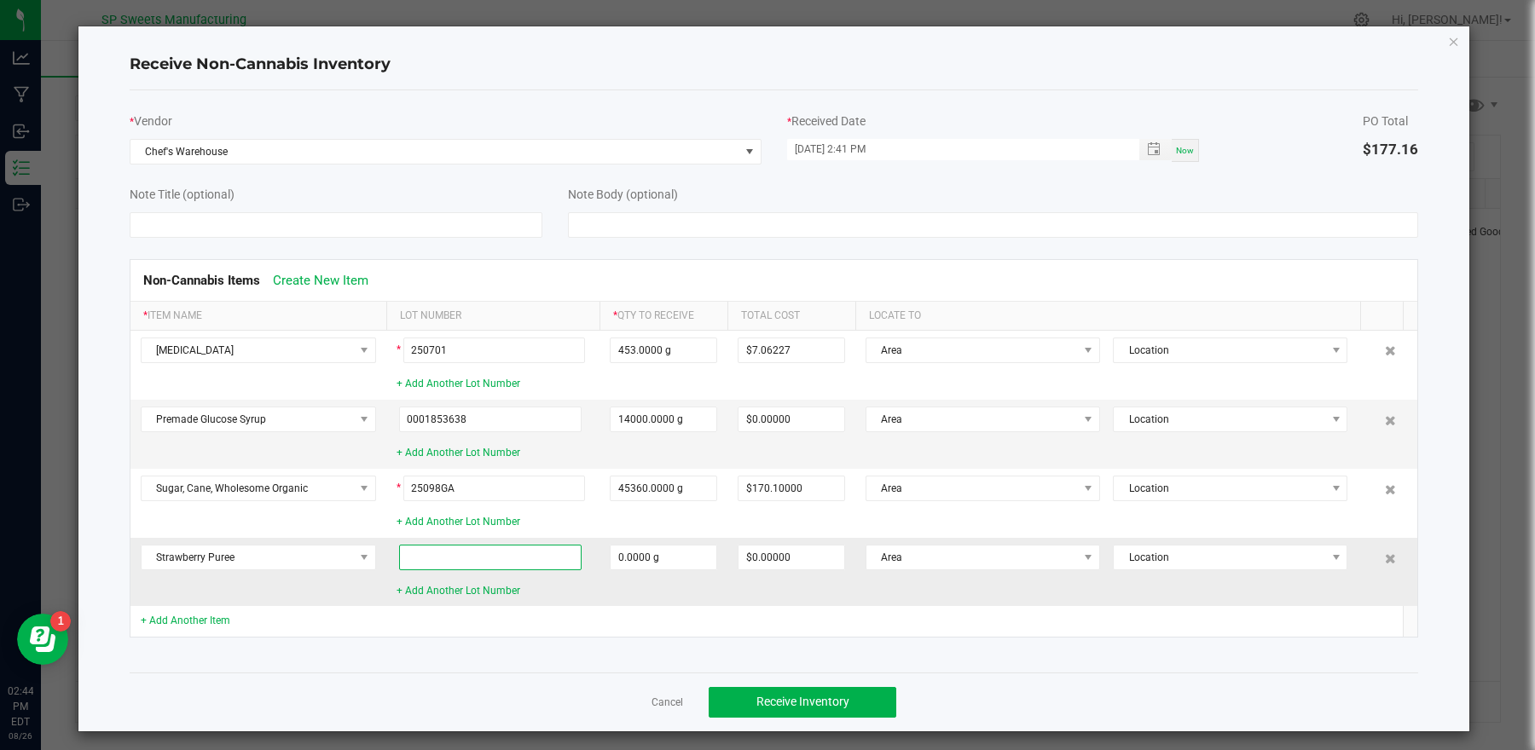
click at [438, 559] on input at bounding box center [490, 558] width 183 height 26
type input "N225101AA"
type input "0"
click at [657, 558] on input "0" at bounding box center [664, 558] width 106 height 24
type input "12000.0000 g"
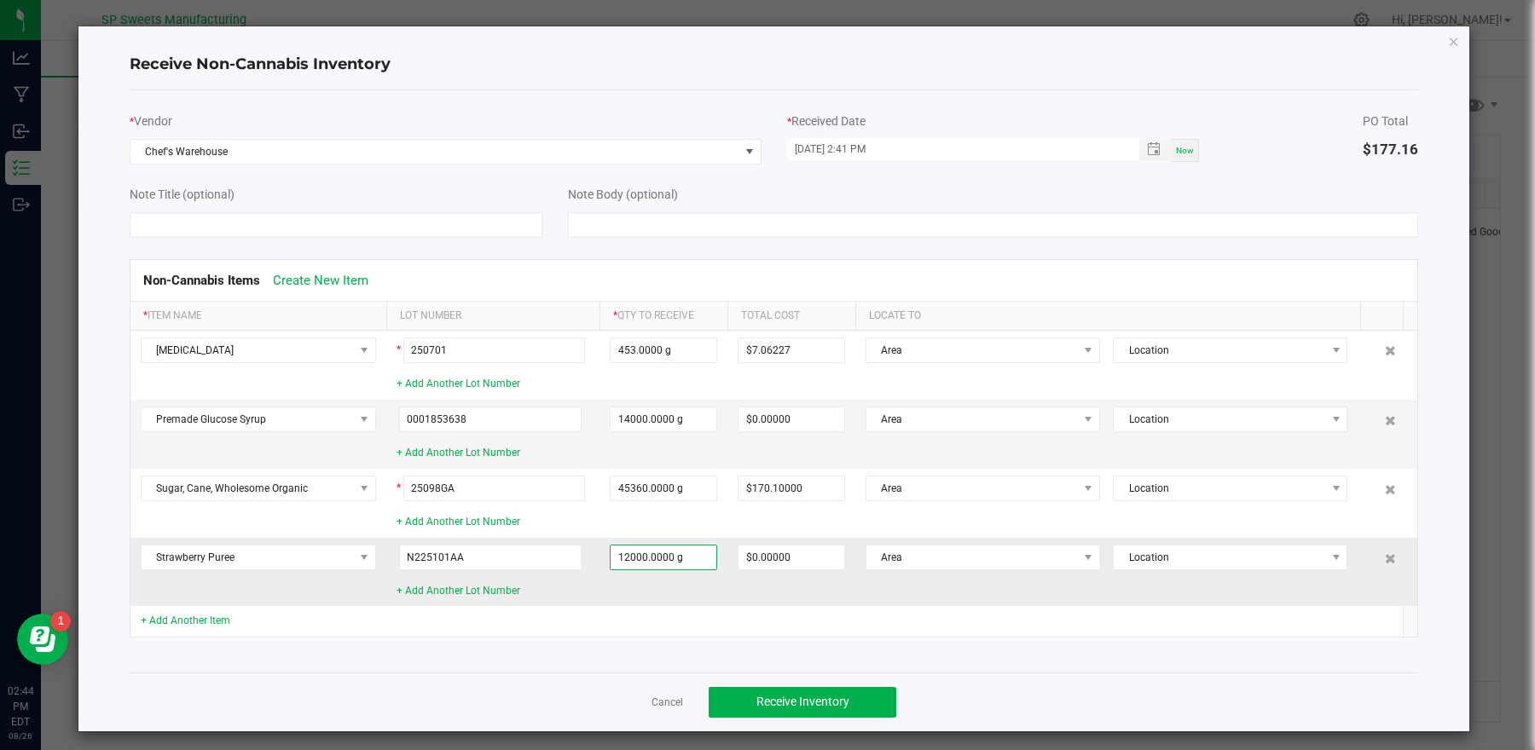
click at [629, 604] on td "12000.0000 g" at bounding box center [663, 572] width 128 height 68
click at [802, 696] on span "Receive Inventory" at bounding box center [802, 702] width 93 height 14
